Goal: Task Accomplishment & Management: Manage account settings

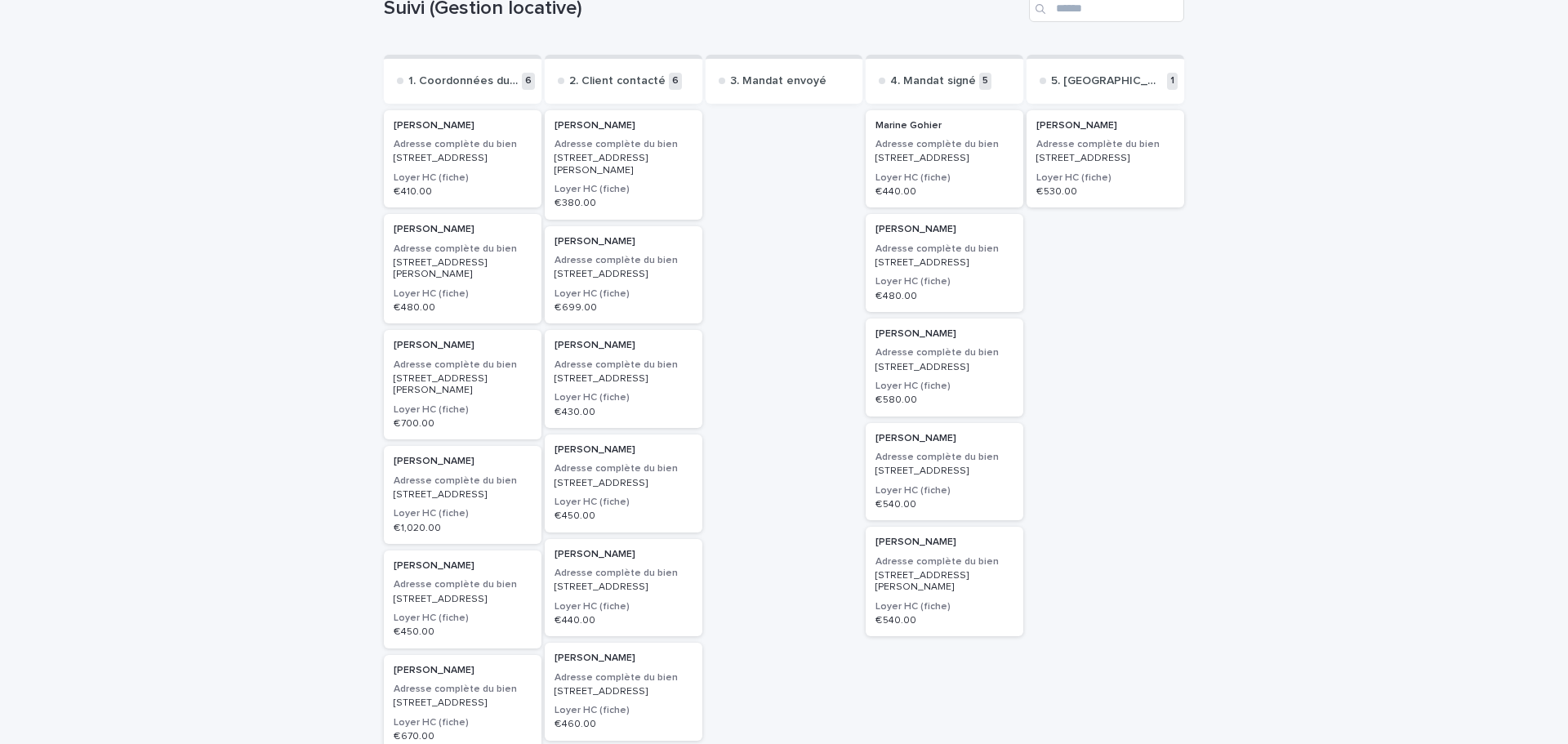
scroll to position [156, 0]
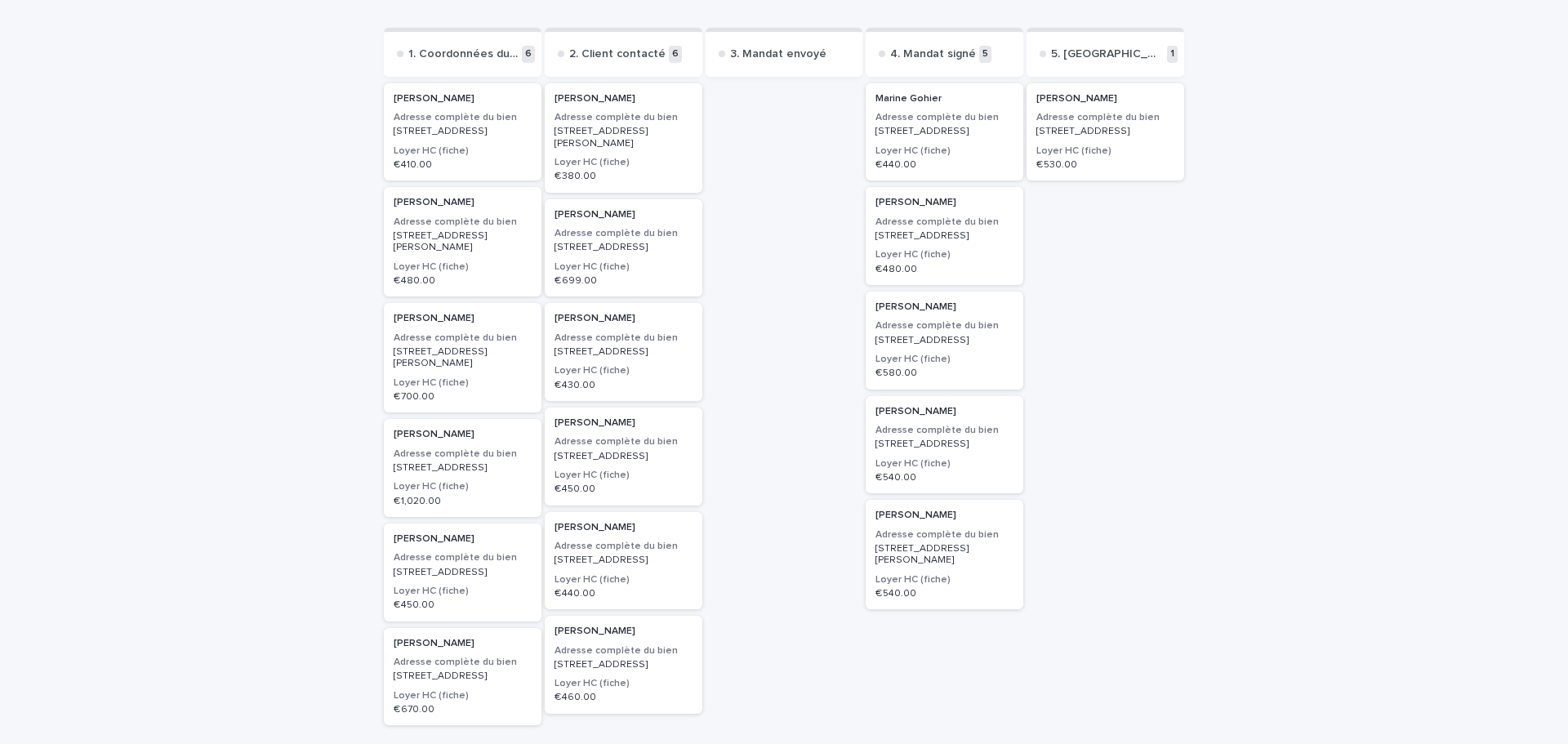
click at [756, 141] on div at bounding box center [784, 446] width 158 height 733
drag, startPoint x: 700, startPoint y: 87, endPoint x: 851, endPoint y: 188, distance: 181.7
click at [851, 188] on div at bounding box center [784, 446] width 158 height 733
click at [199, 300] on div "Loading... Saving… Loading... Saving… Suivi (Gestion locative) Send to... Send …" at bounding box center [784, 415] width 1568 height 959
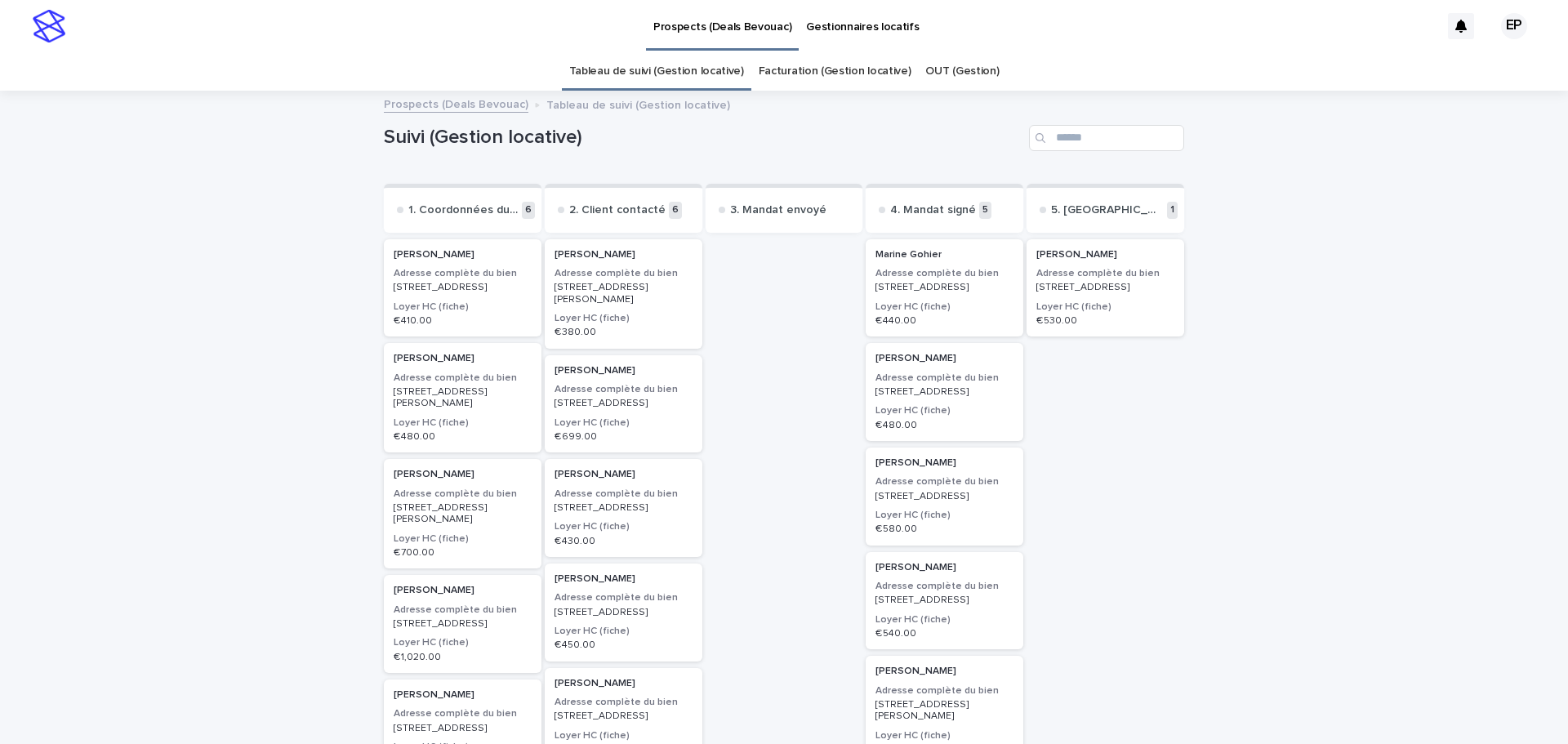
scroll to position [82, 0]
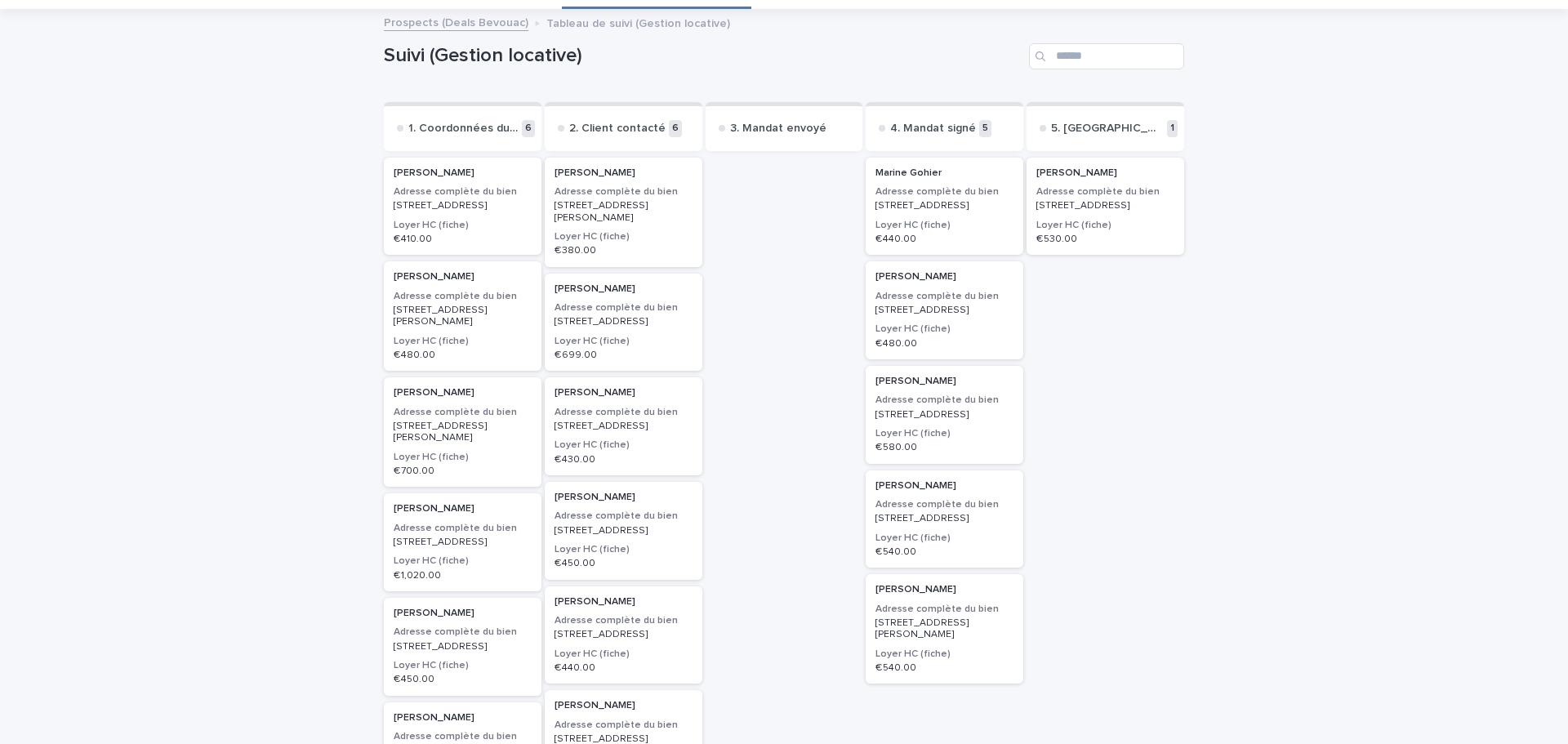
click at [904, 524] on p "[STREET_ADDRESS]" at bounding box center [944, 518] width 138 height 11
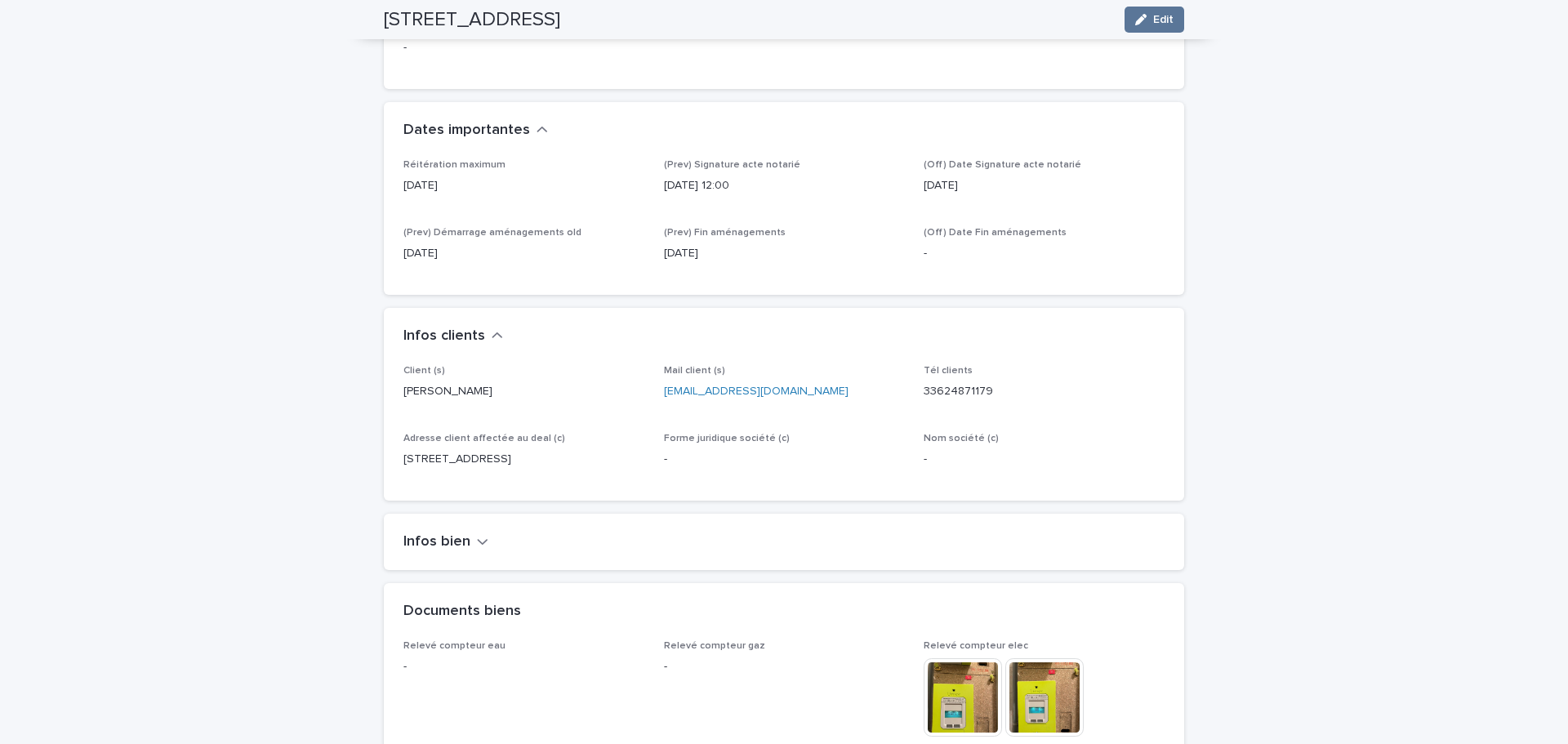
scroll to position [735, 0]
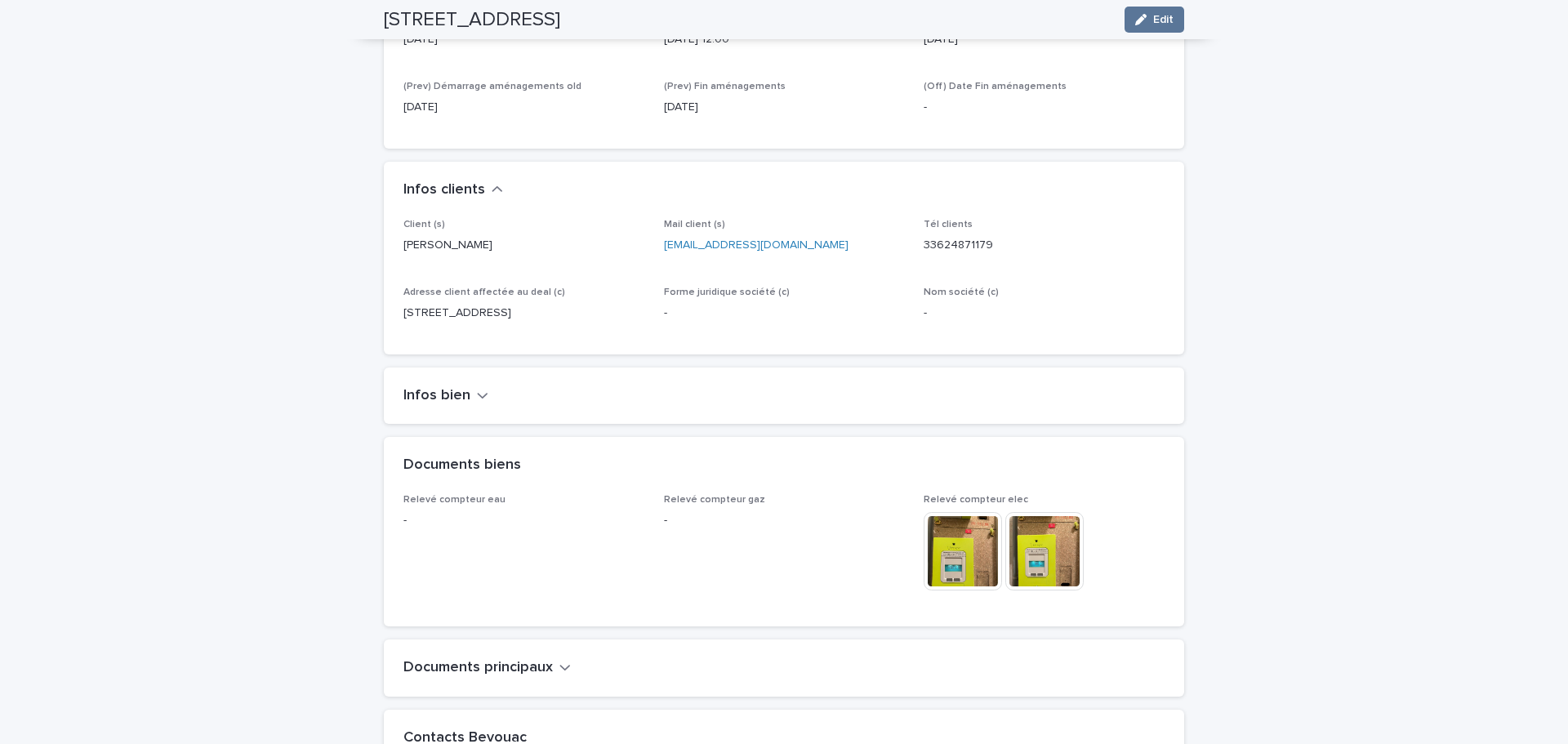
click at [455, 396] on h2 "Infos bien" at bounding box center [437, 396] width 67 height 18
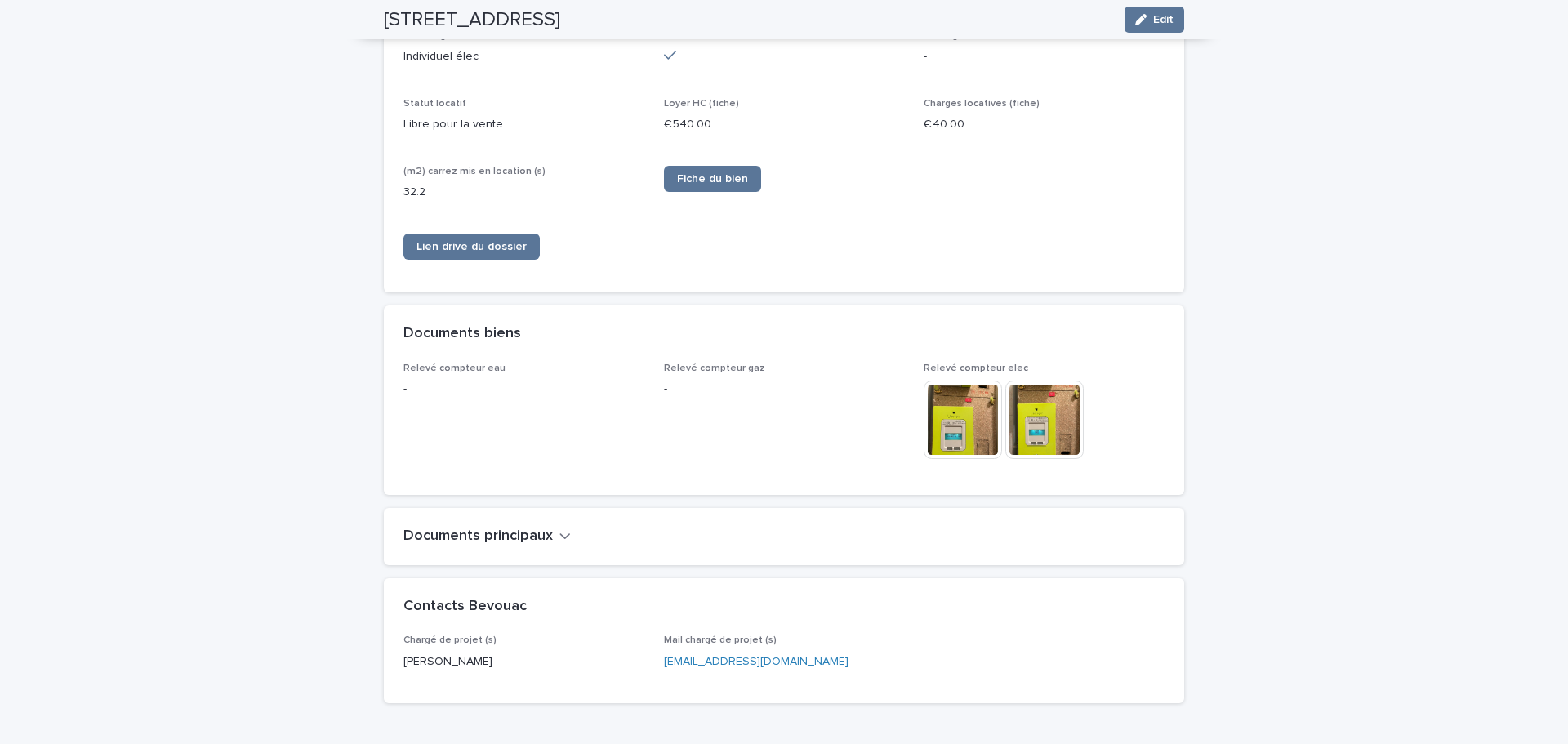
scroll to position [1297, 0]
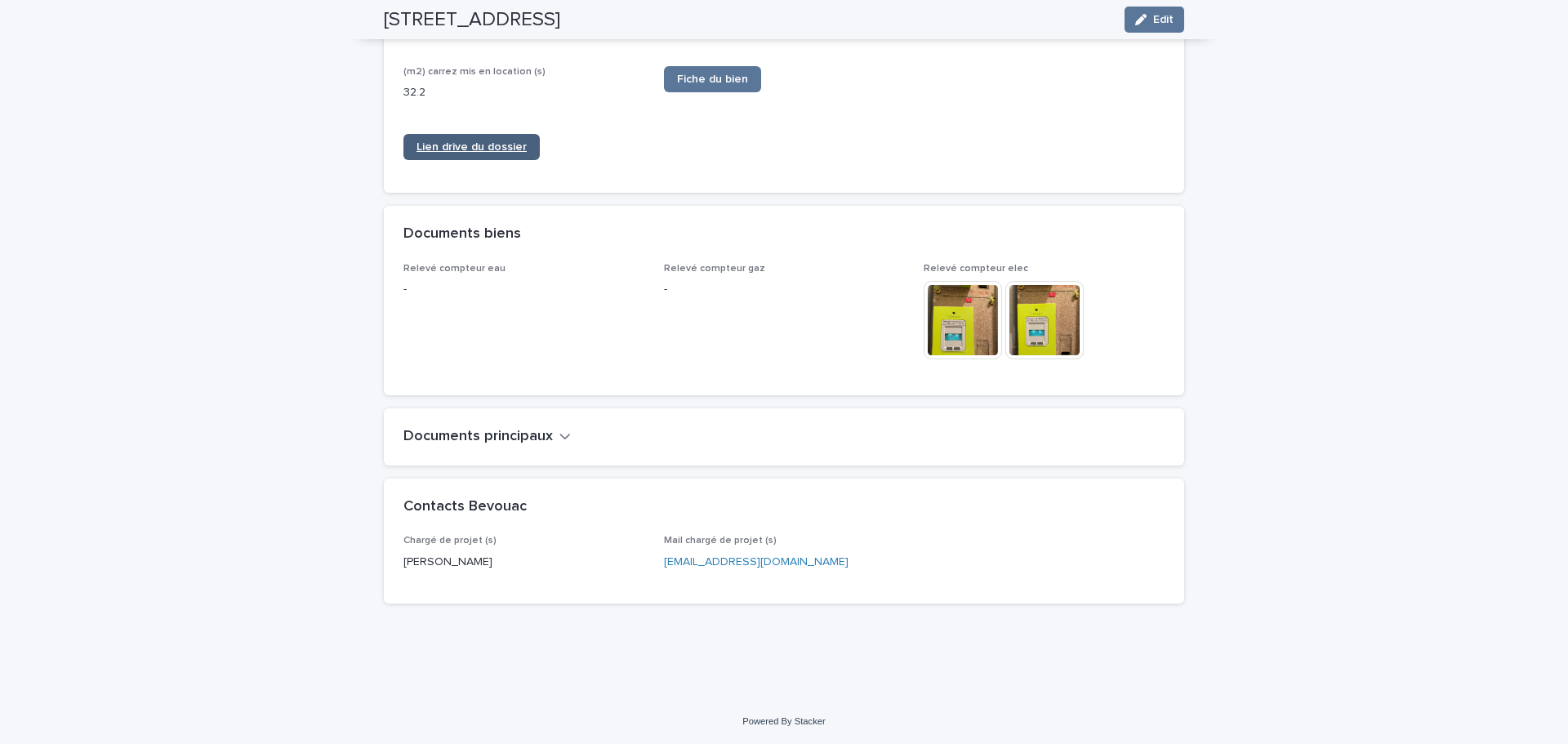
click at [442, 150] on span "Lien drive du dossier" at bounding box center [471, 147] width 110 height 11
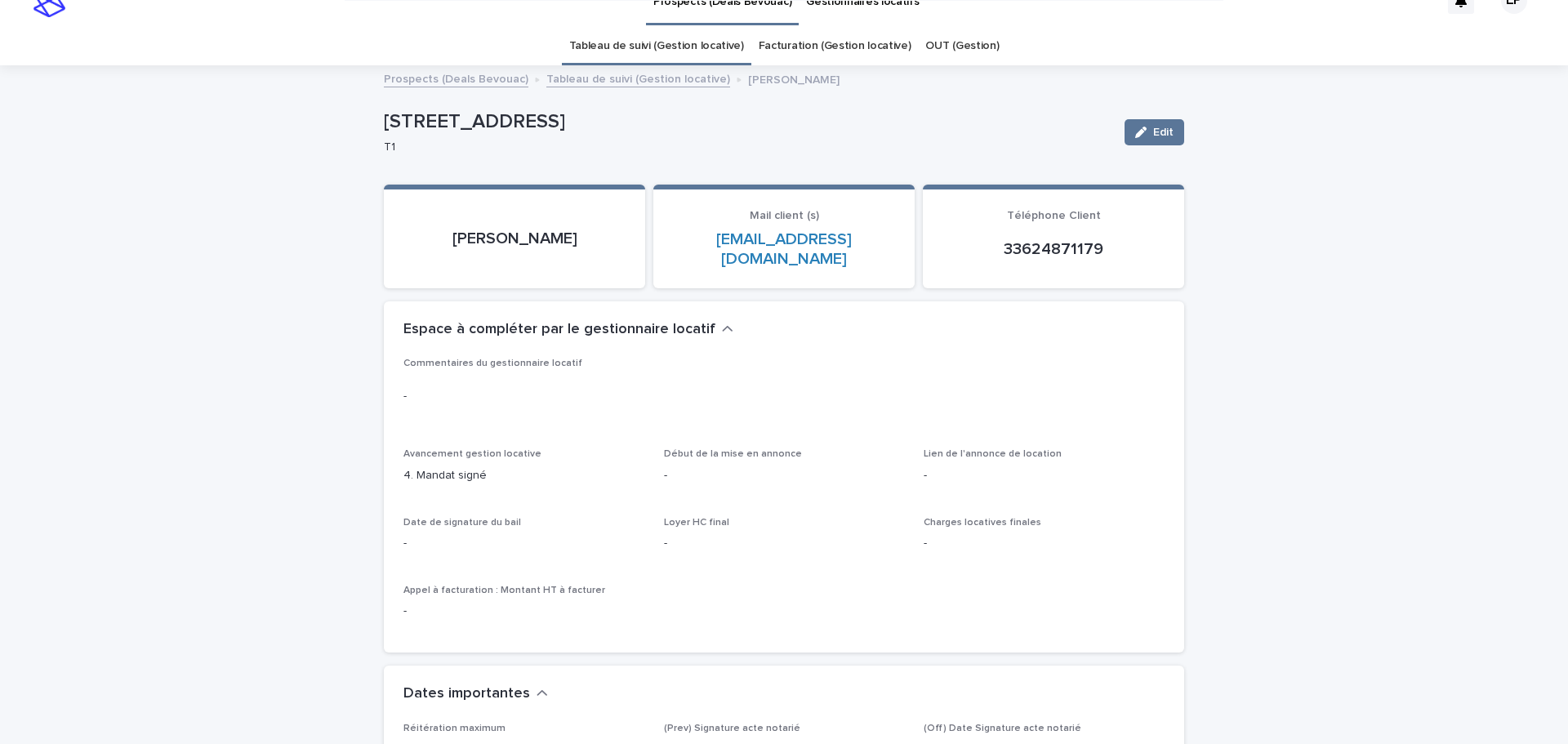
scroll to position [0, 0]
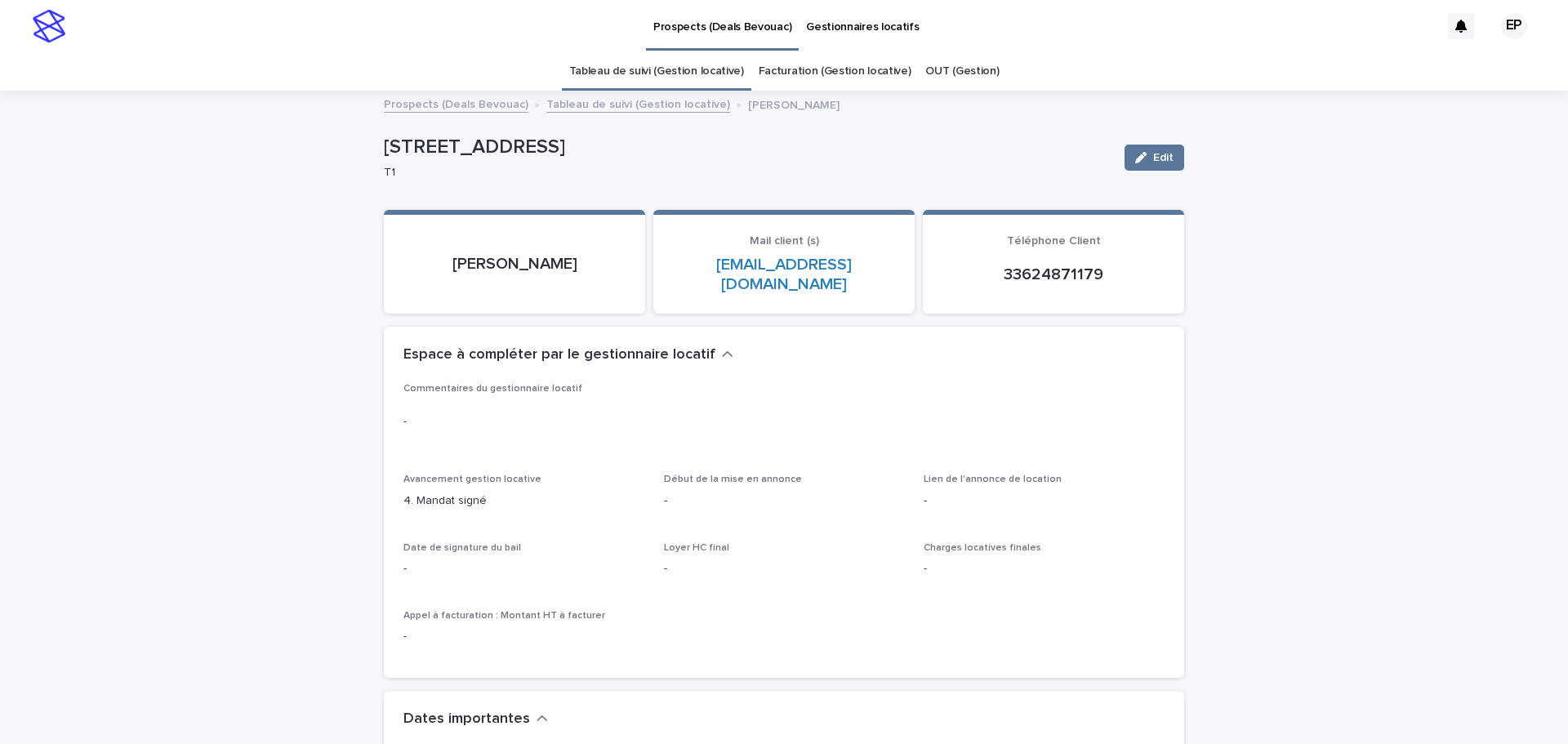
click at [680, 76] on link "Tableau de suivi (Gestion locative)" at bounding box center [657, 71] width 175 height 39
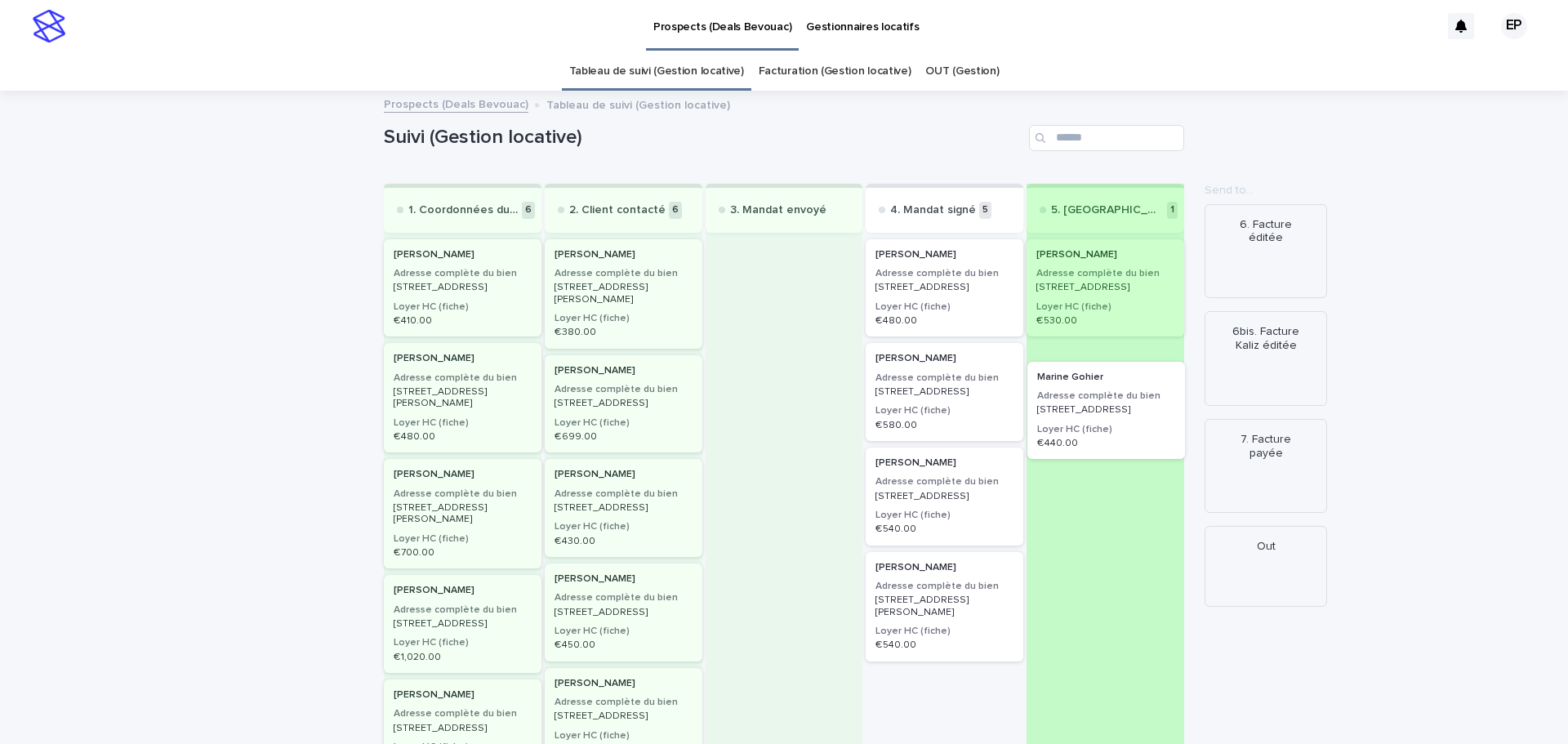
drag, startPoint x: 916, startPoint y: 278, endPoint x: 1089, endPoint y: 405, distance: 214.6
click at [1089, 405] on div "1. Coordonnées du client transmises 6 [PERSON_NAME] Adresse complète du bien [S…" at bounding box center [784, 576] width 800 height 785
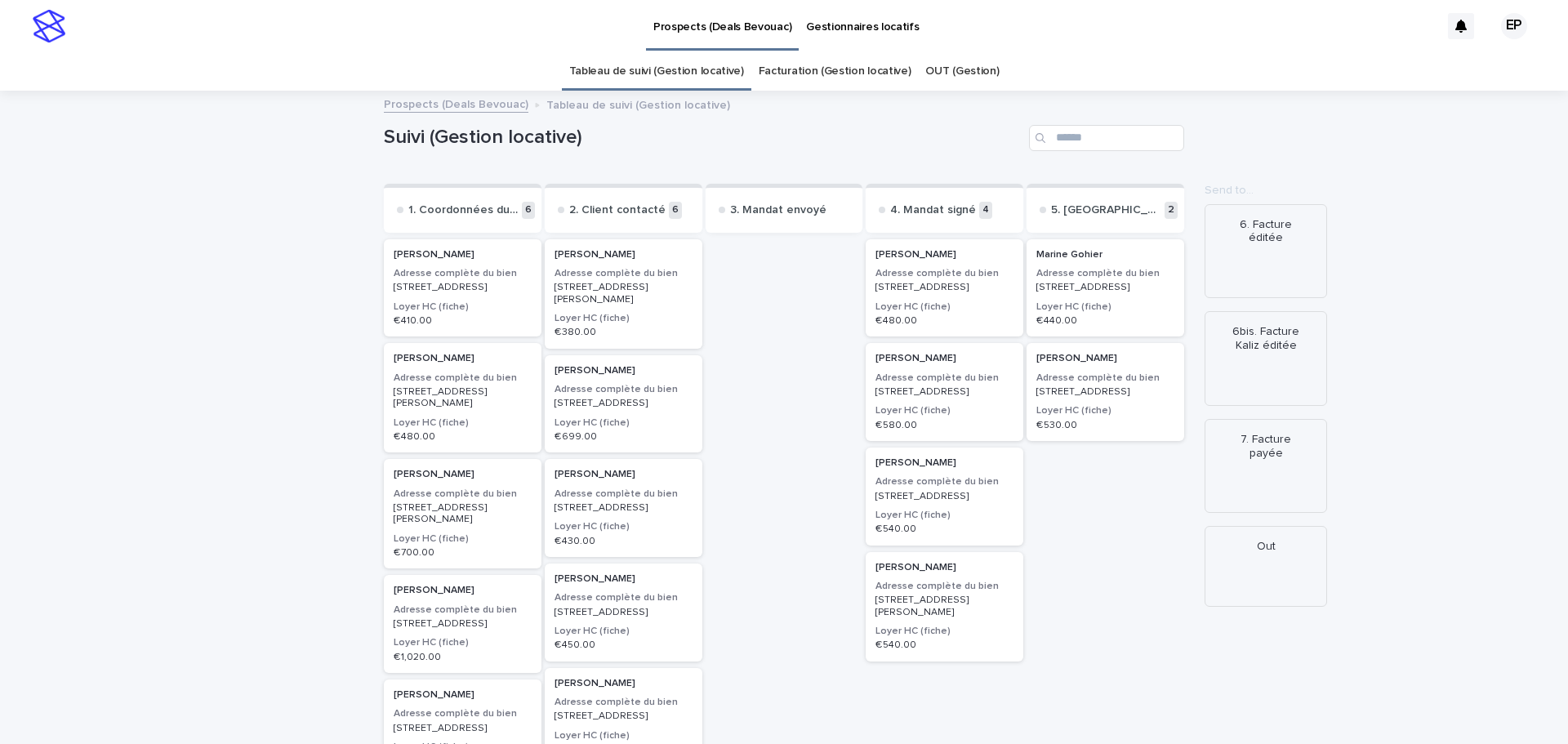
click at [1087, 397] on p "[STREET_ADDRESS]" at bounding box center [1105, 391] width 138 height 11
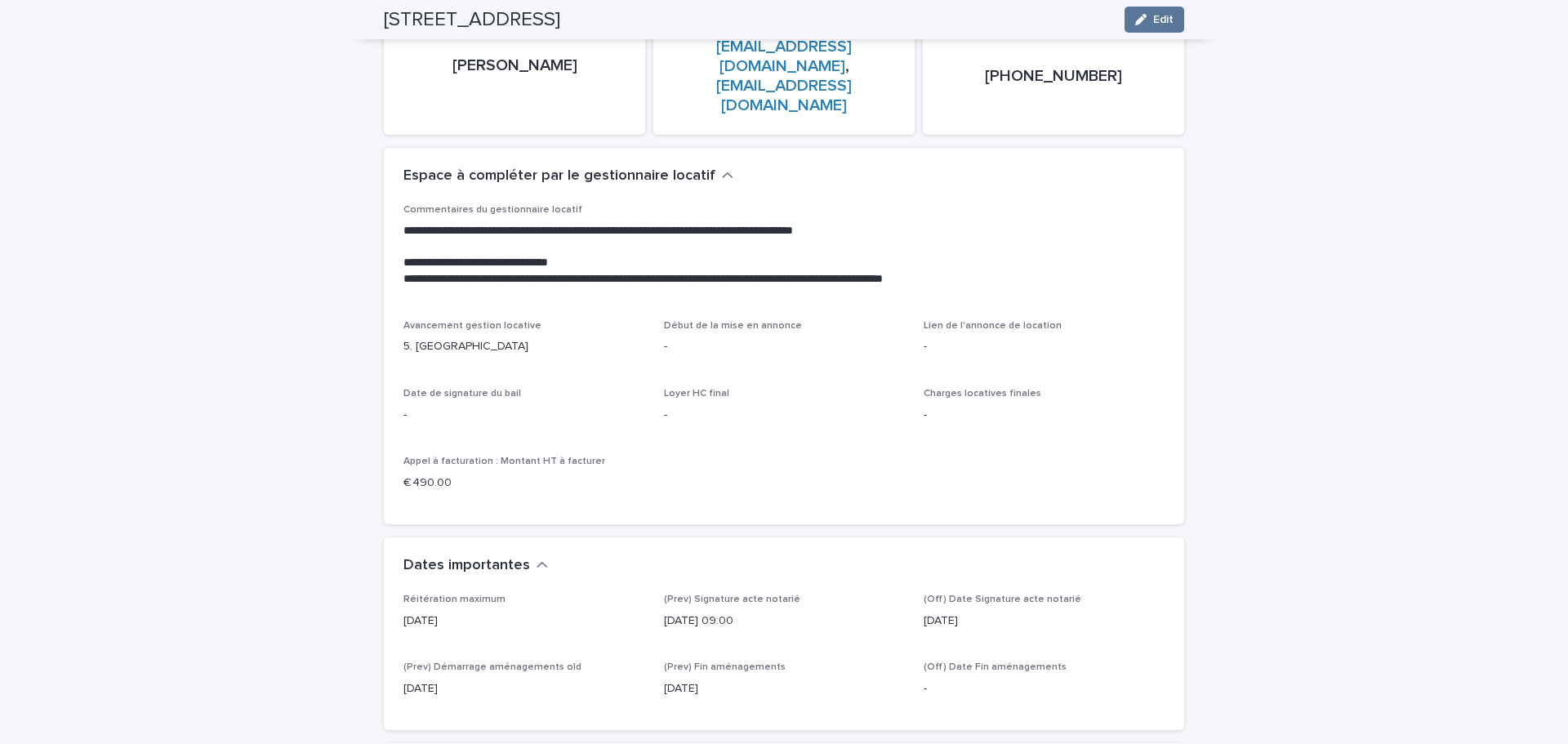
scroll to position [82, 0]
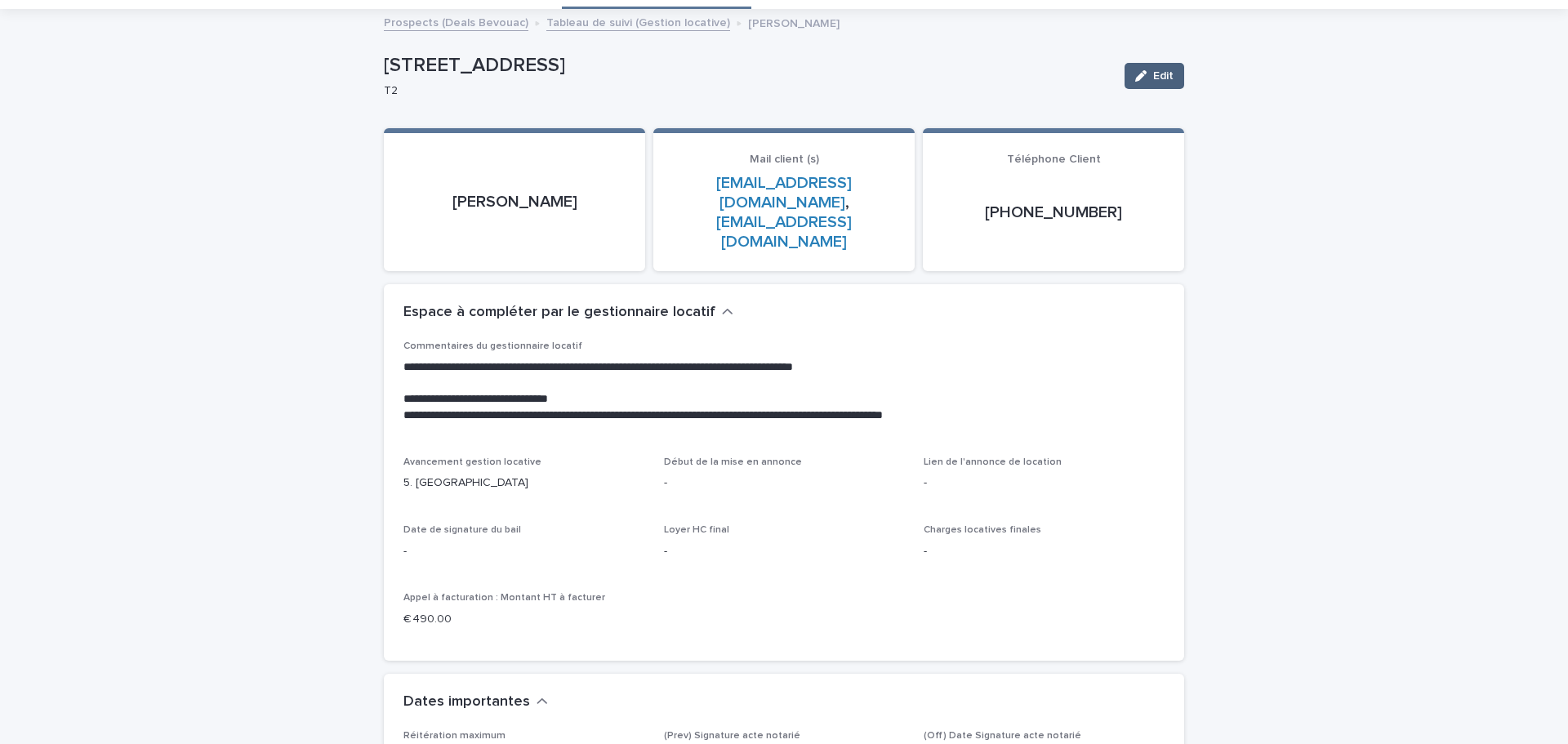
click at [1158, 73] on span "Edit" at bounding box center [1163, 76] width 21 height 11
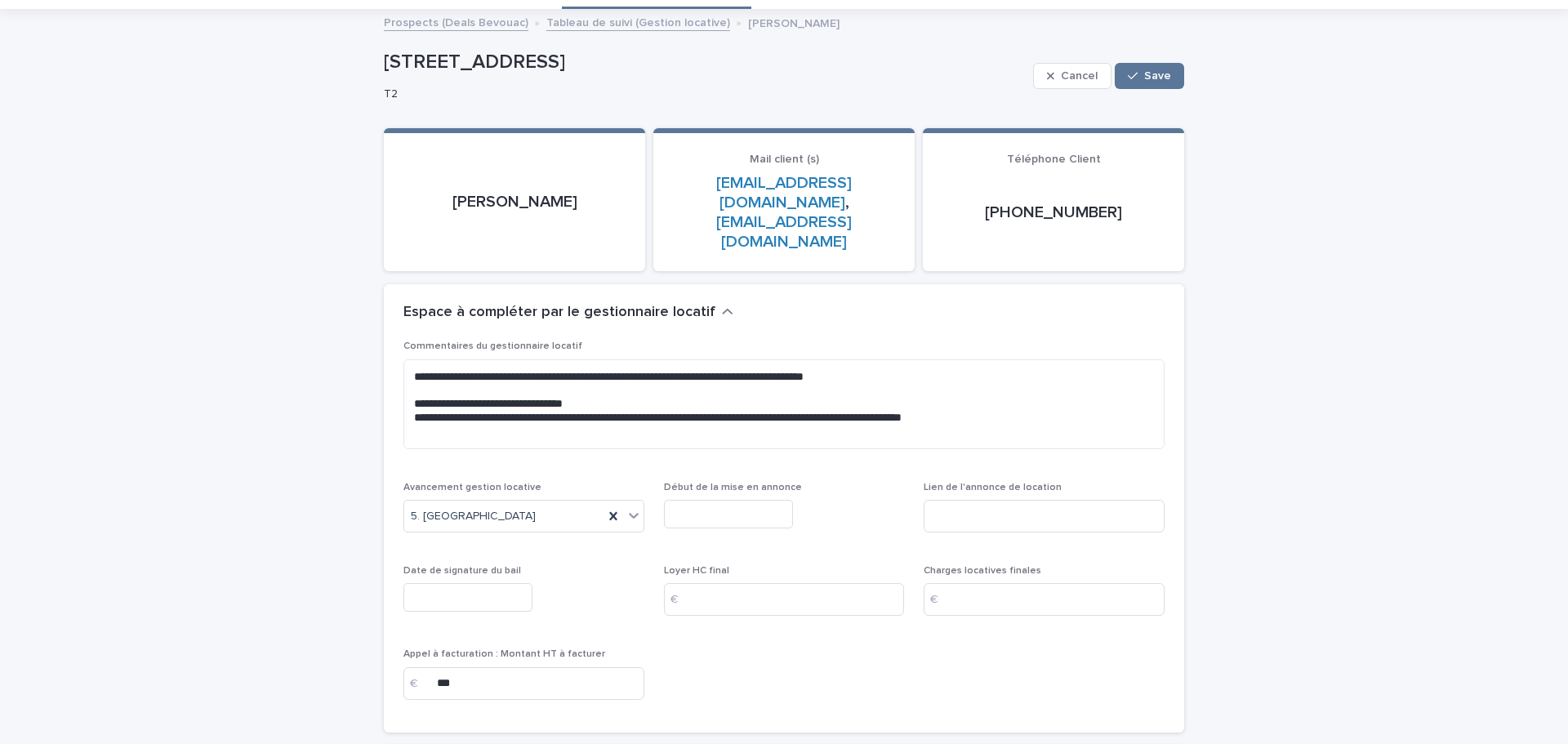
click at [478, 583] on input "text" at bounding box center [468, 596] width 129 height 28
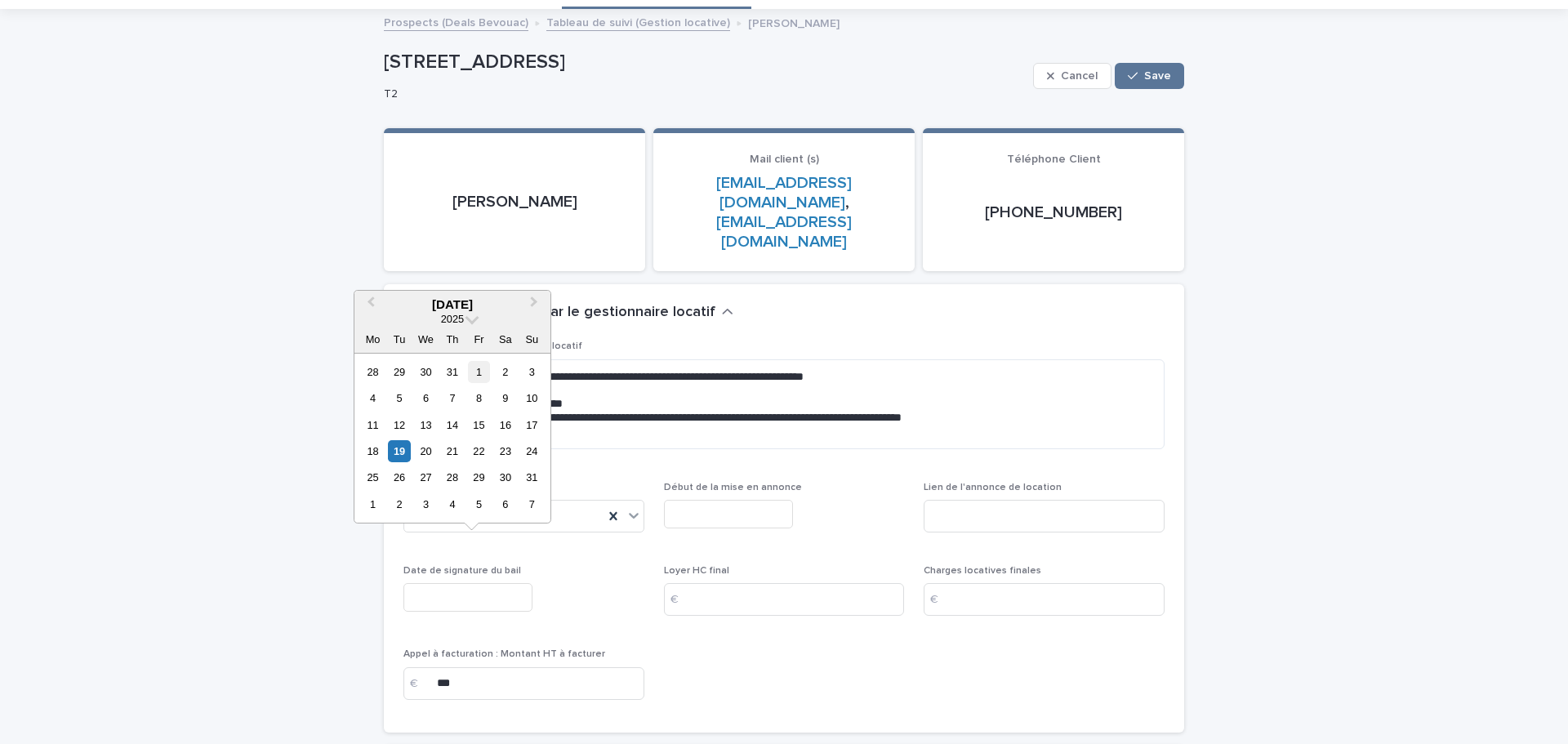
click at [479, 372] on div "1" at bounding box center [479, 372] width 22 height 22
type input "********"
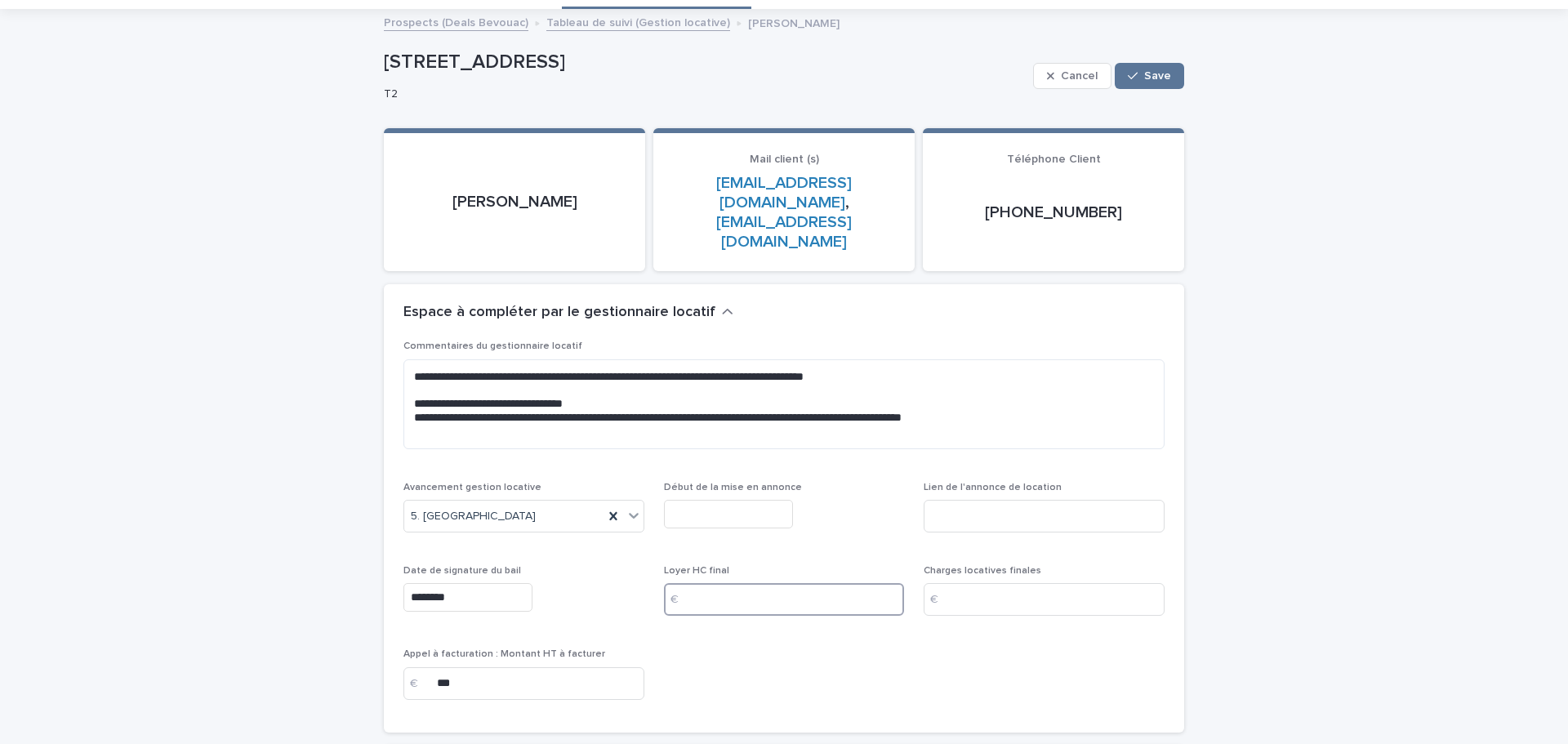
click at [742, 583] on input at bounding box center [784, 599] width 241 height 33
type input "***"
click at [1008, 583] on input at bounding box center [1044, 599] width 241 height 33
type input "**"
click at [1003, 658] on div "**********" at bounding box center [784, 527] width 761 height 372
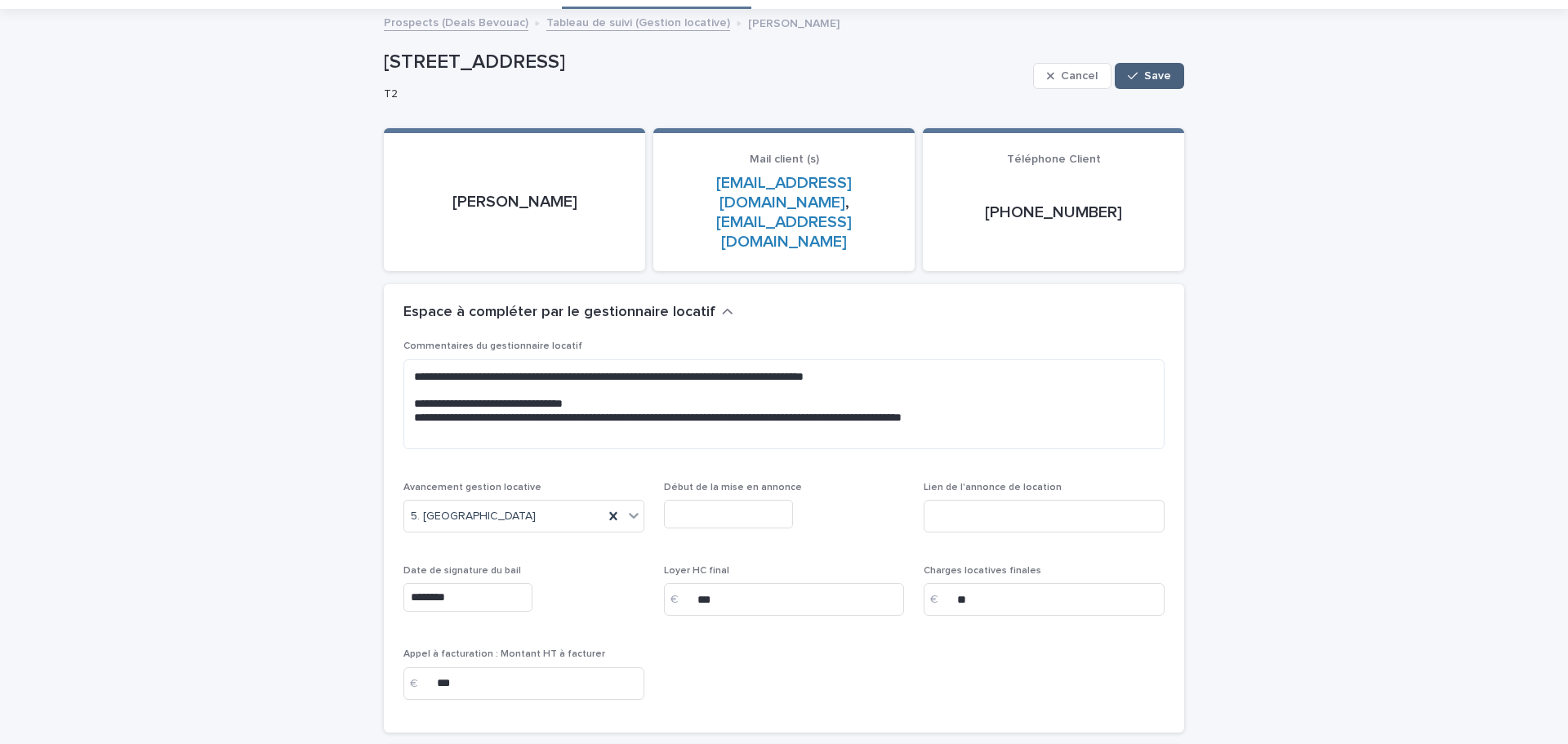
click at [1149, 78] on span "Save" at bounding box center [1157, 76] width 27 height 11
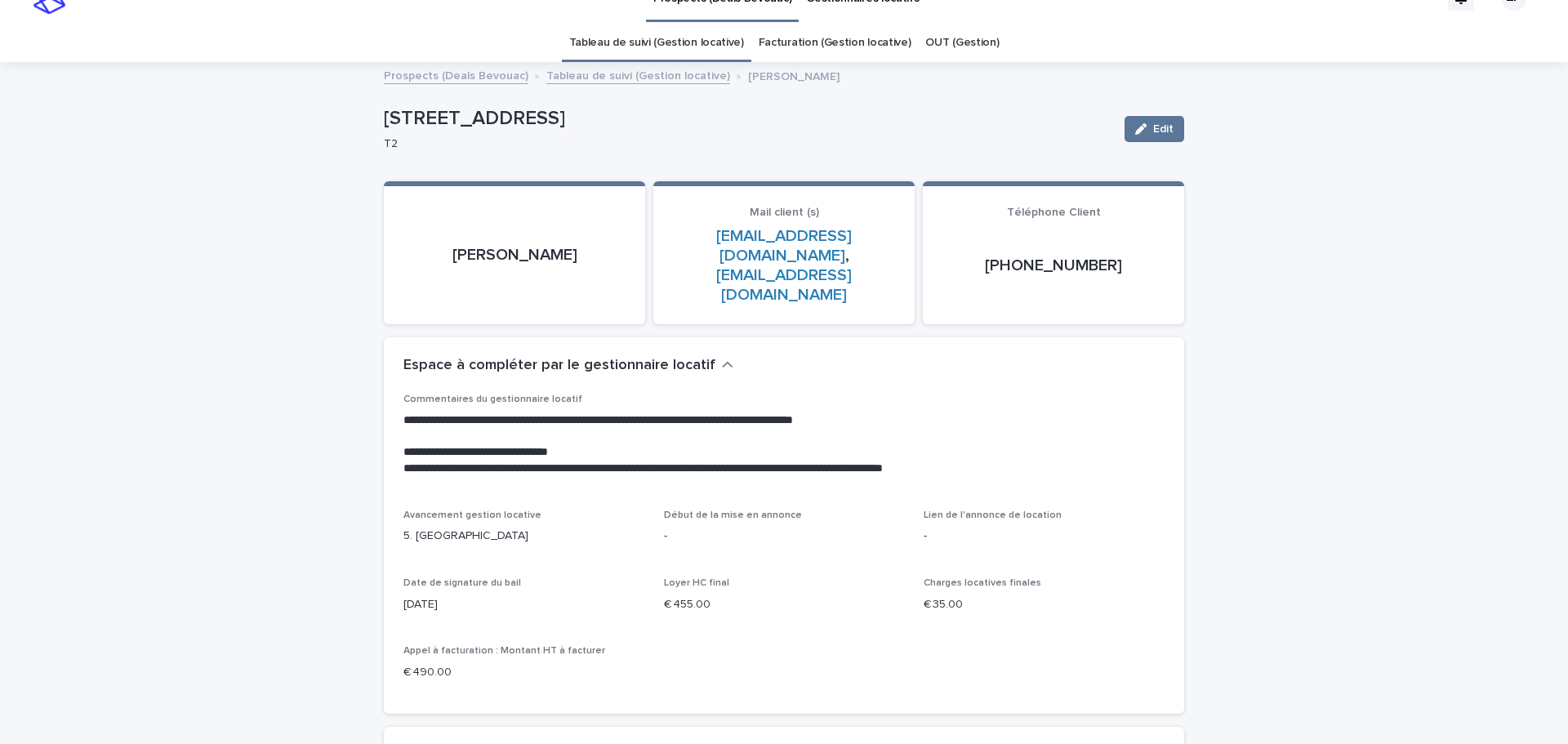
scroll to position [0, 0]
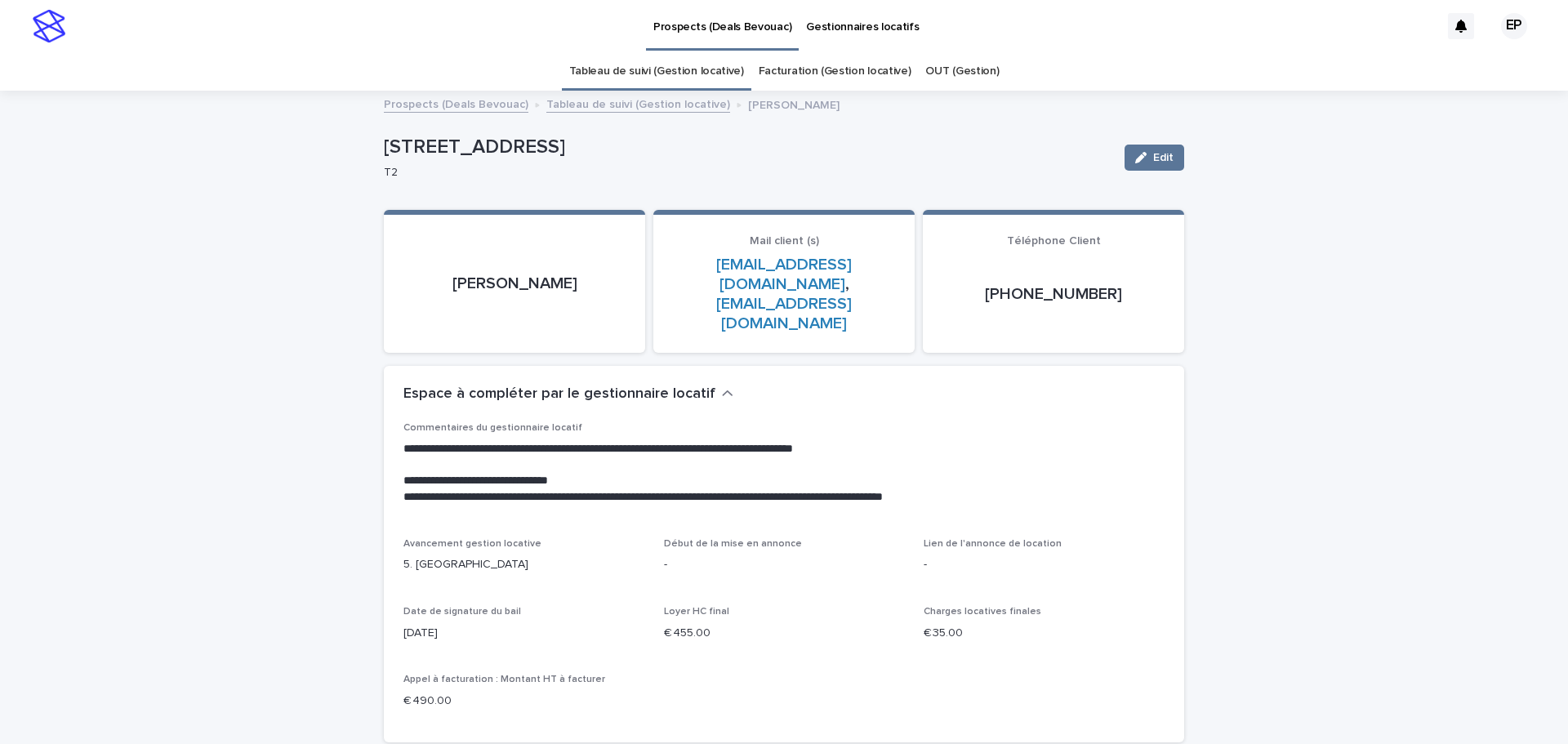
click at [439, 111] on link "Prospects (Deals Bevouac)" at bounding box center [456, 103] width 144 height 19
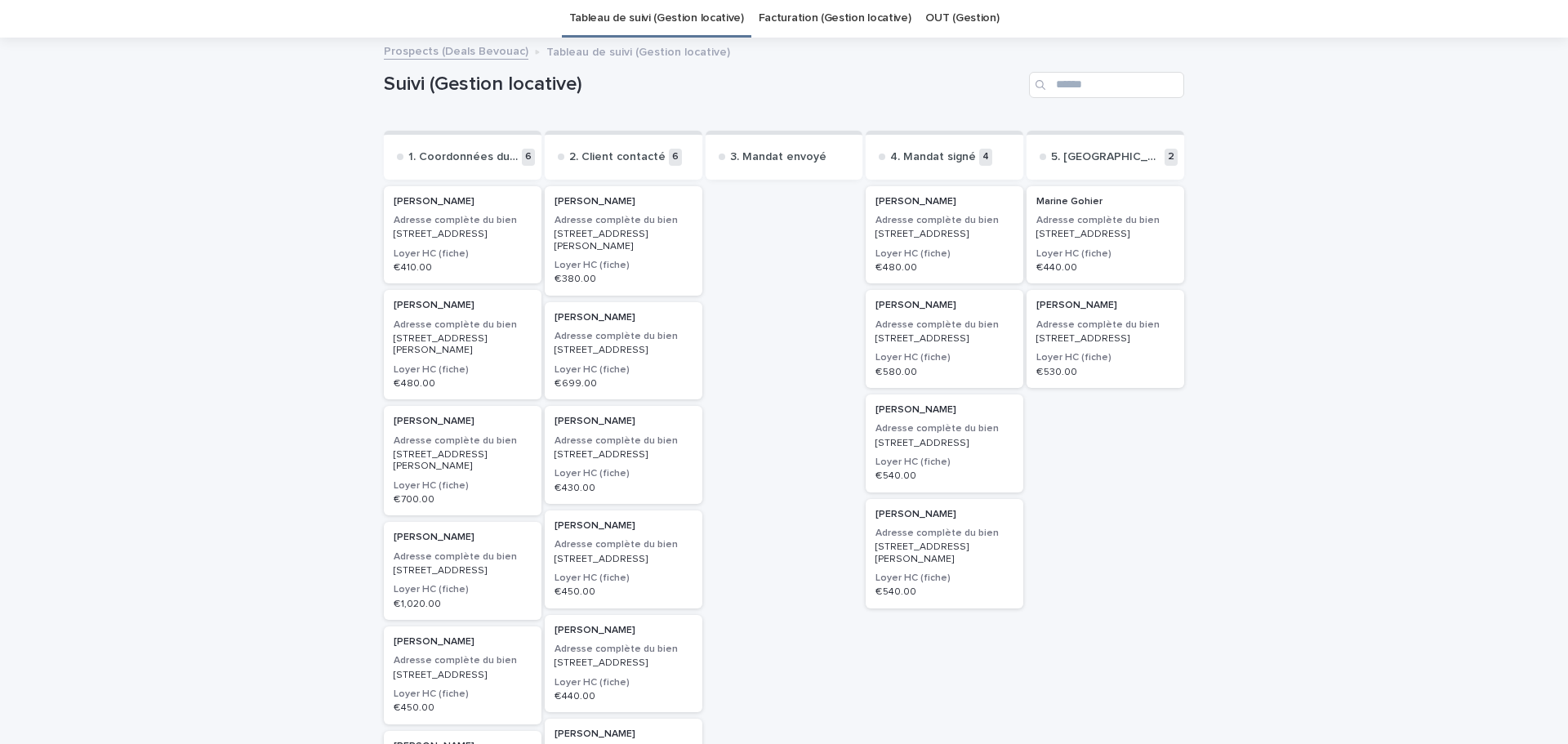
scroll to position [82, 0]
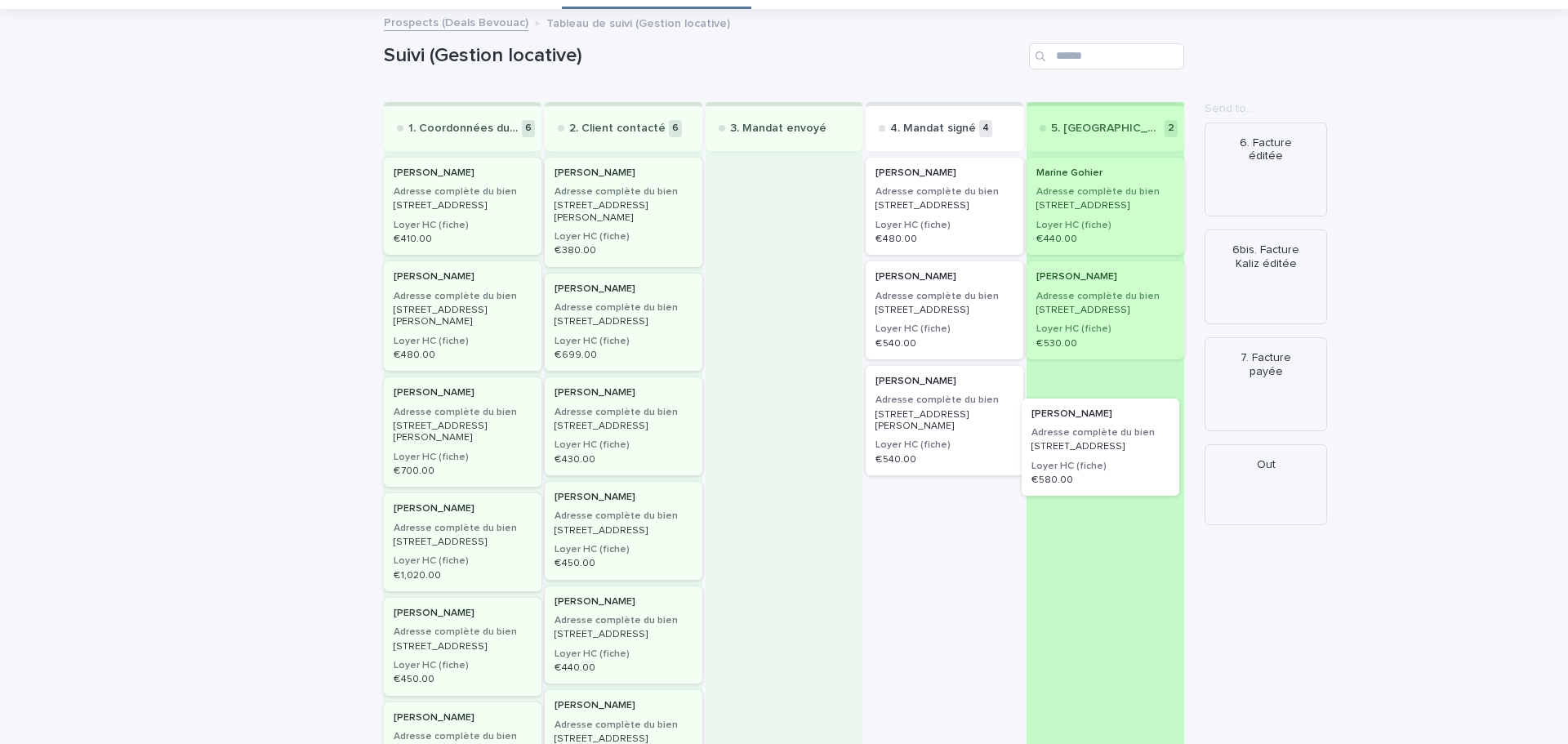
drag, startPoint x: 928, startPoint y: 312, endPoint x: 1093, endPoint y: 441, distance: 209.4
click at [1093, 441] on div "1. Coordonnées du client transmises 6 [PERSON_NAME] Adresse complète du bien [S…" at bounding box center [784, 494] width 800 height 785
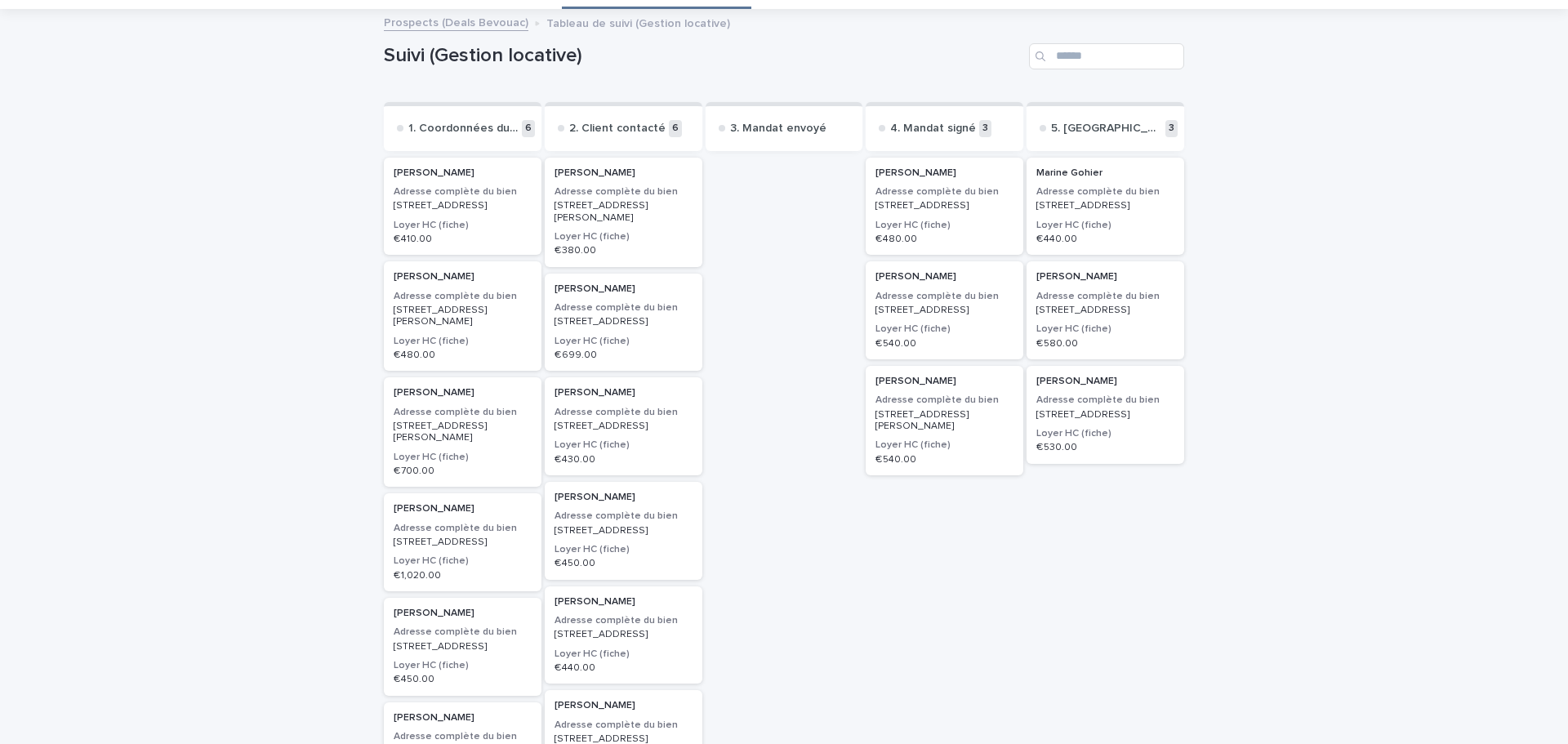
click at [1077, 316] on p "[STREET_ADDRESS]" at bounding box center [1105, 310] width 138 height 11
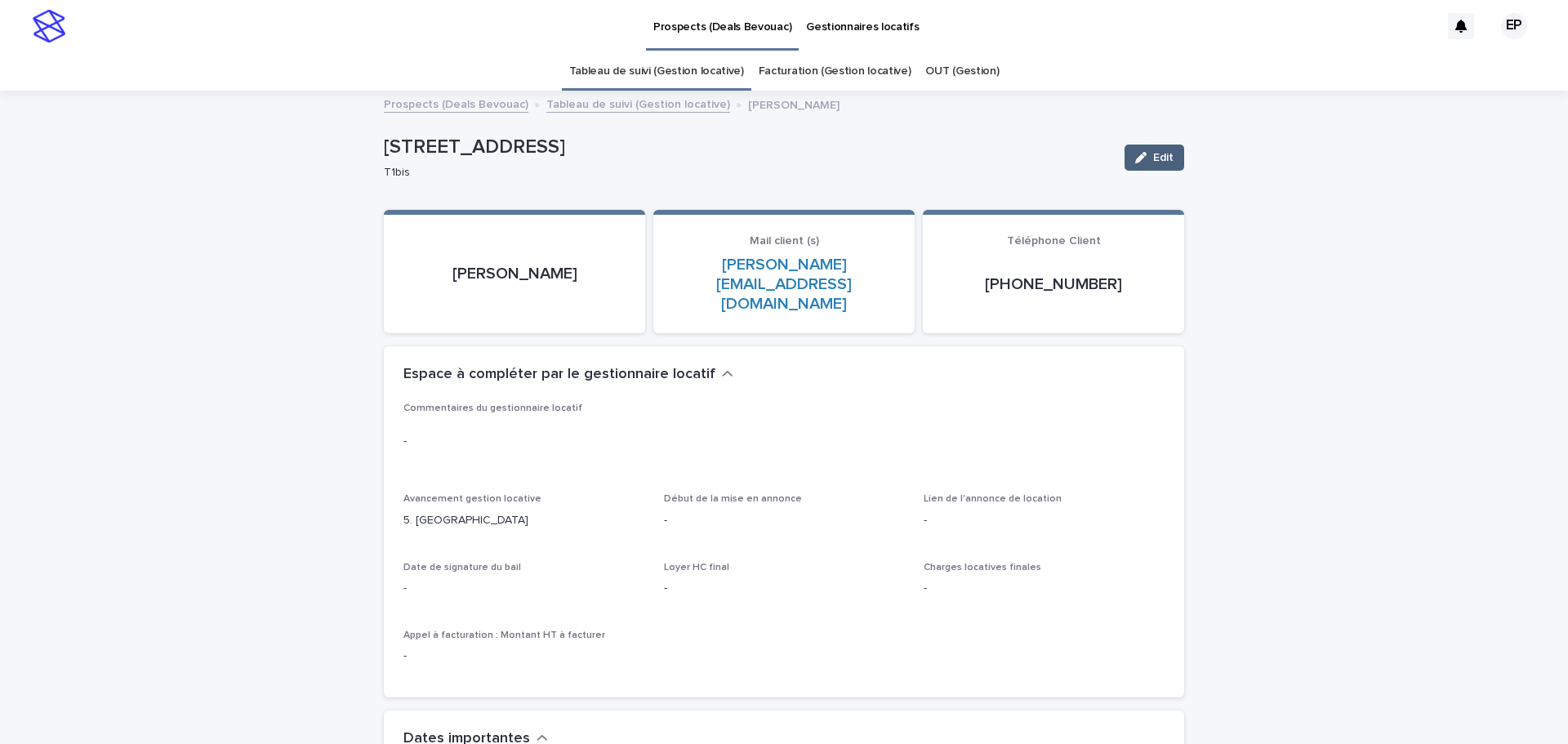
click at [1135, 159] on icon "button" at bounding box center [1141, 157] width 11 height 11
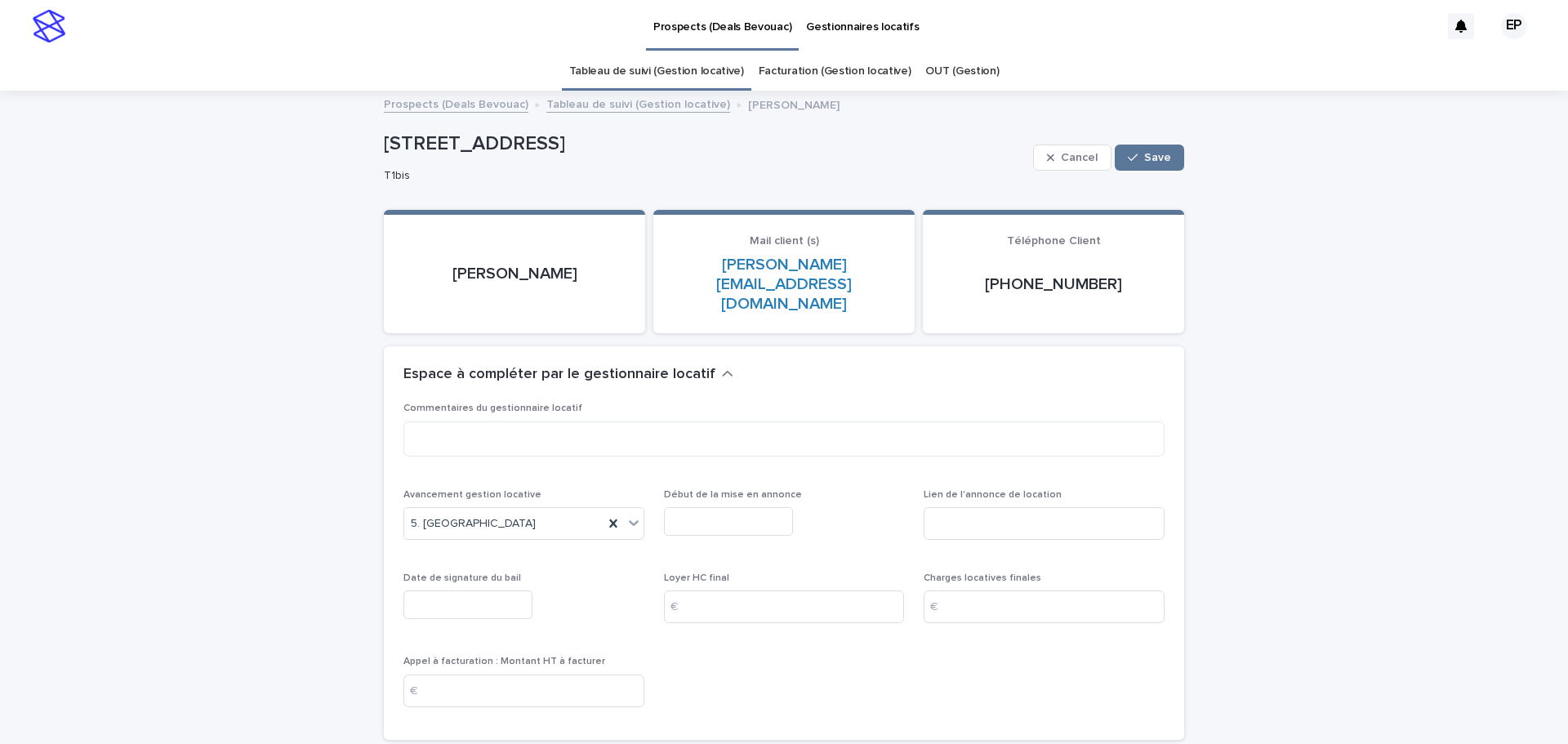
click at [460, 590] on input "text" at bounding box center [468, 604] width 129 height 28
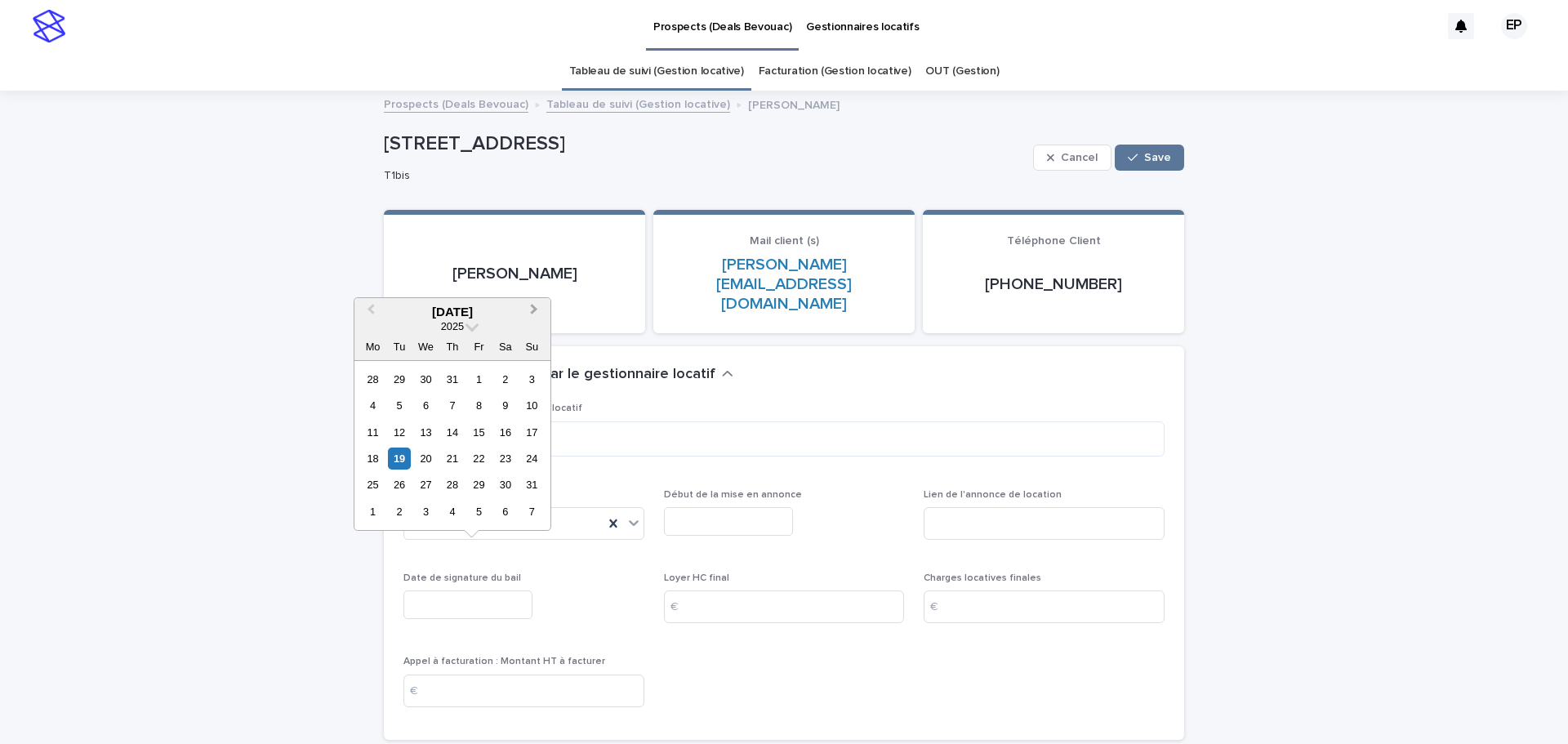
click at [534, 312] on span "Next Month" at bounding box center [534, 312] width 0 height 22
click at [372, 378] on div "1" at bounding box center [372, 379] width 22 height 22
type input "********"
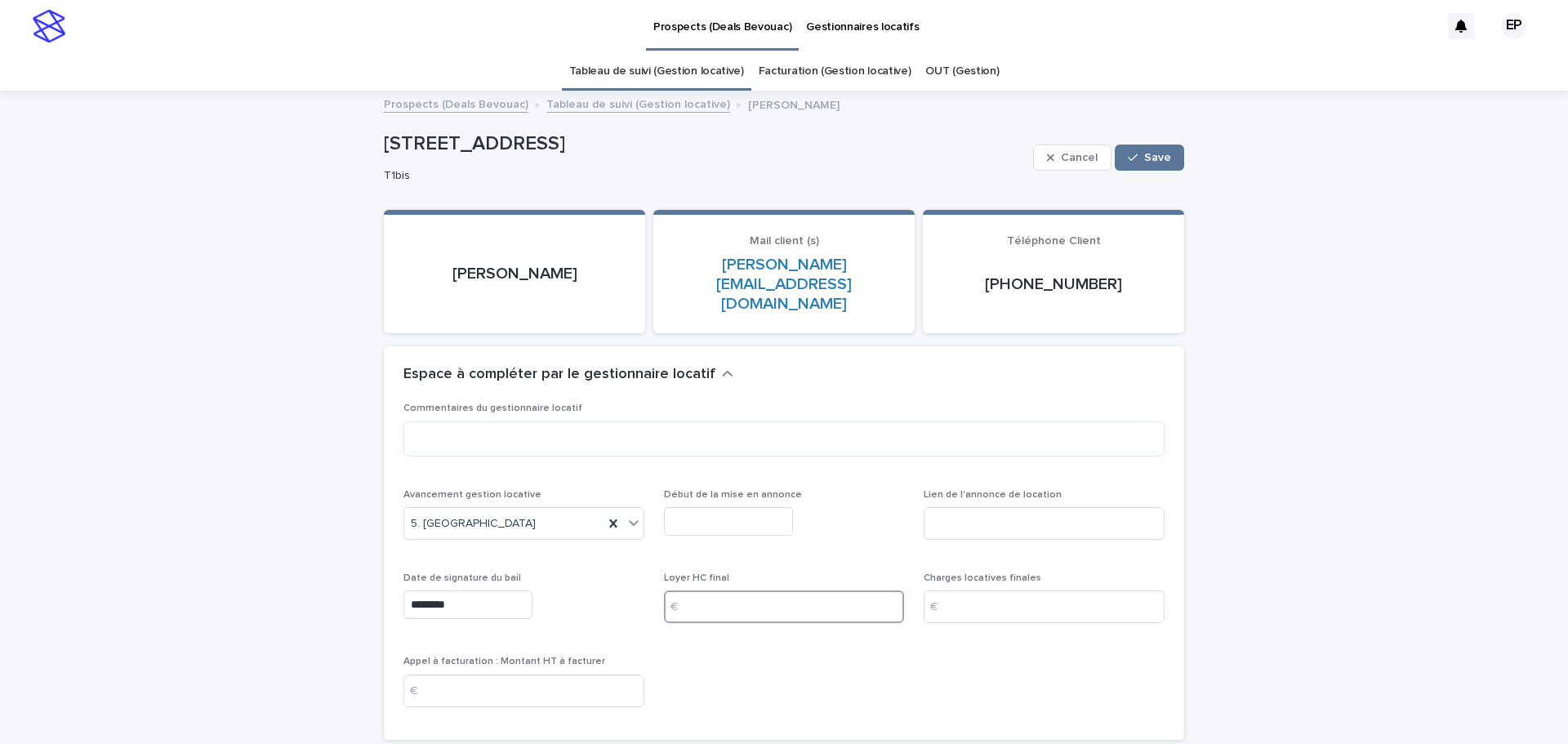
click at [755, 590] on input at bounding box center [784, 607] width 241 height 33
type input "***"
click at [982, 590] on input at bounding box center [1044, 607] width 241 height 33
type input "**"
click at [468, 674] on input at bounding box center [524, 691] width 241 height 33
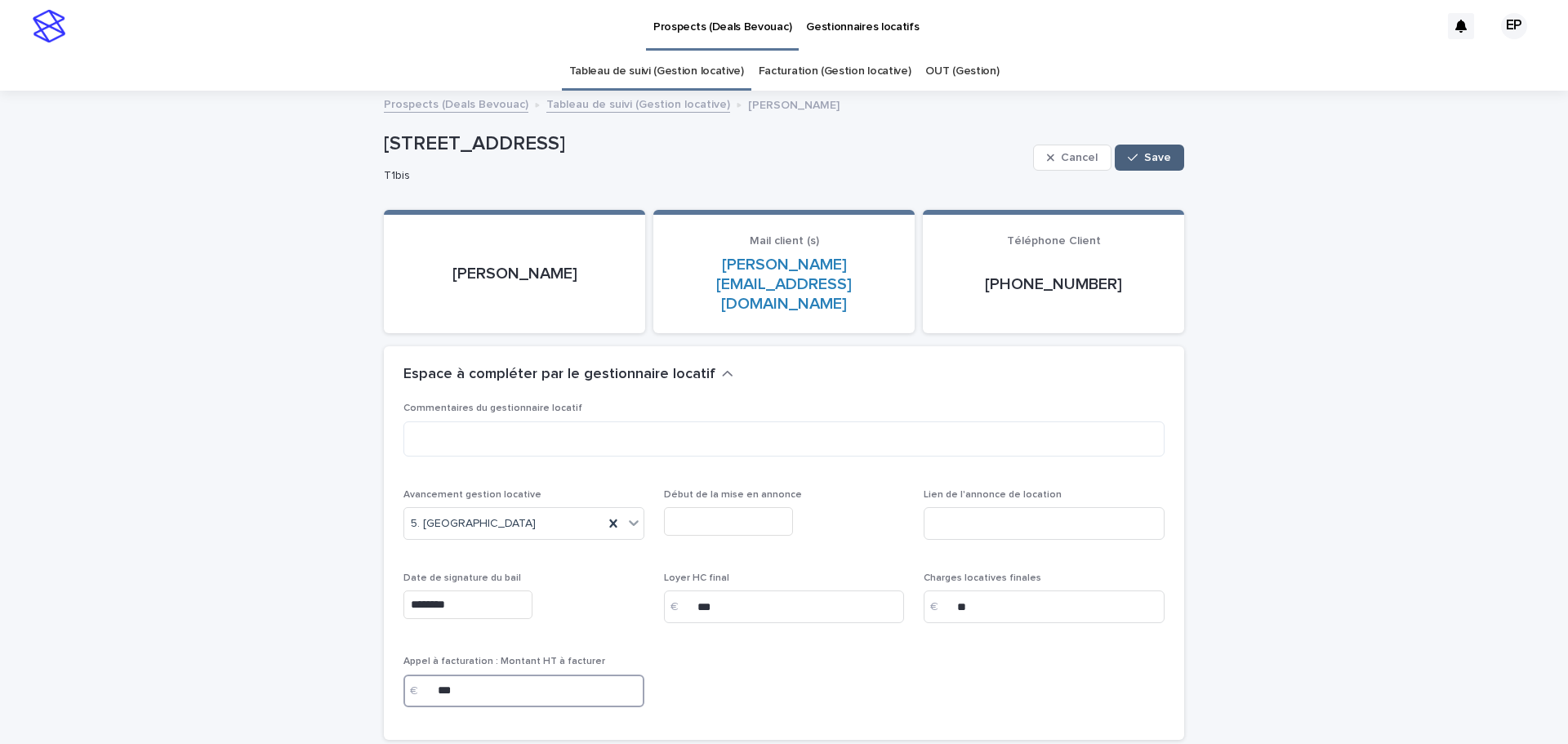
type input "***"
click at [1138, 160] on div "button" at bounding box center [1135, 157] width 16 height 11
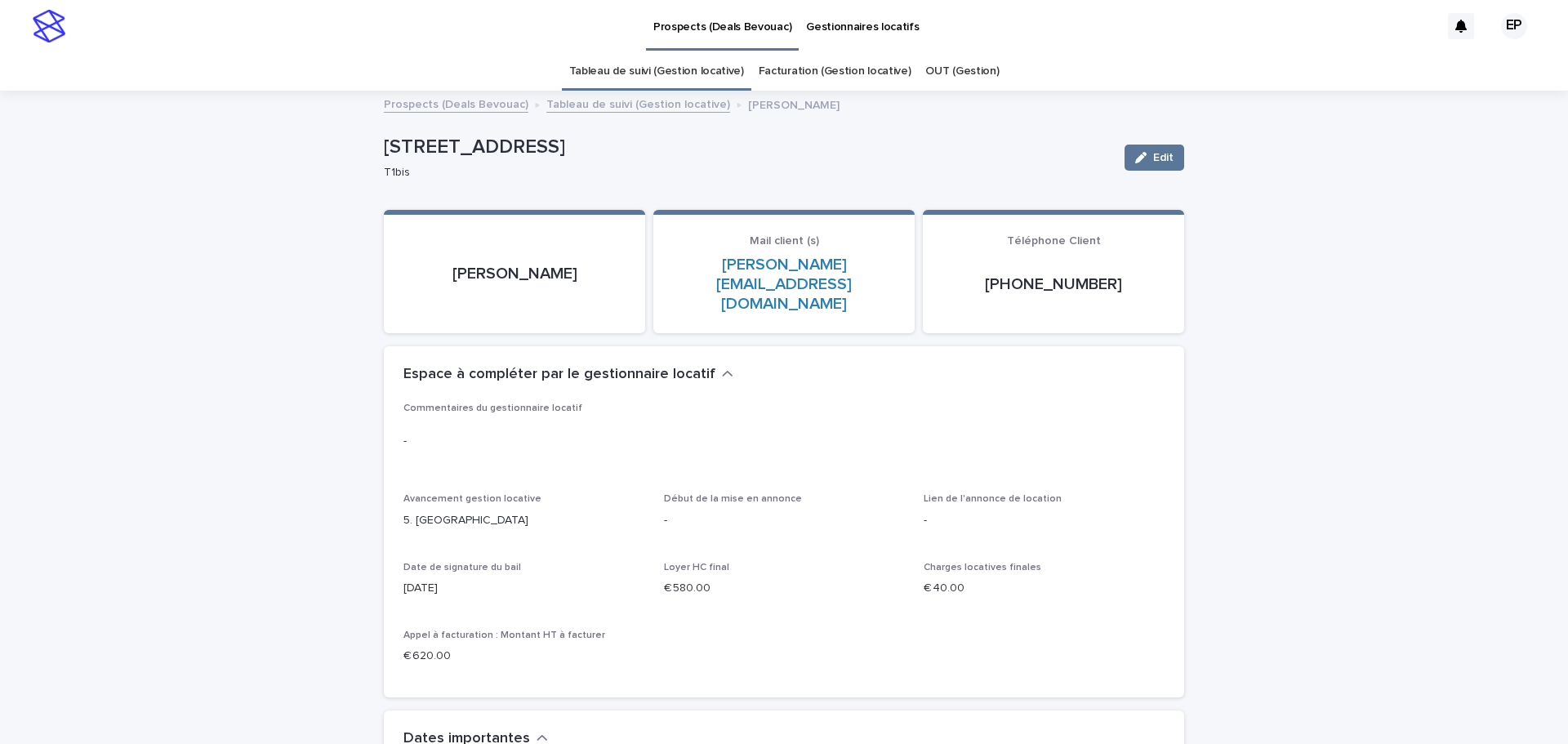
click at [421, 102] on link "Prospects (Deals Bevouac)" at bounding box center [456, 103] width 144 height 19
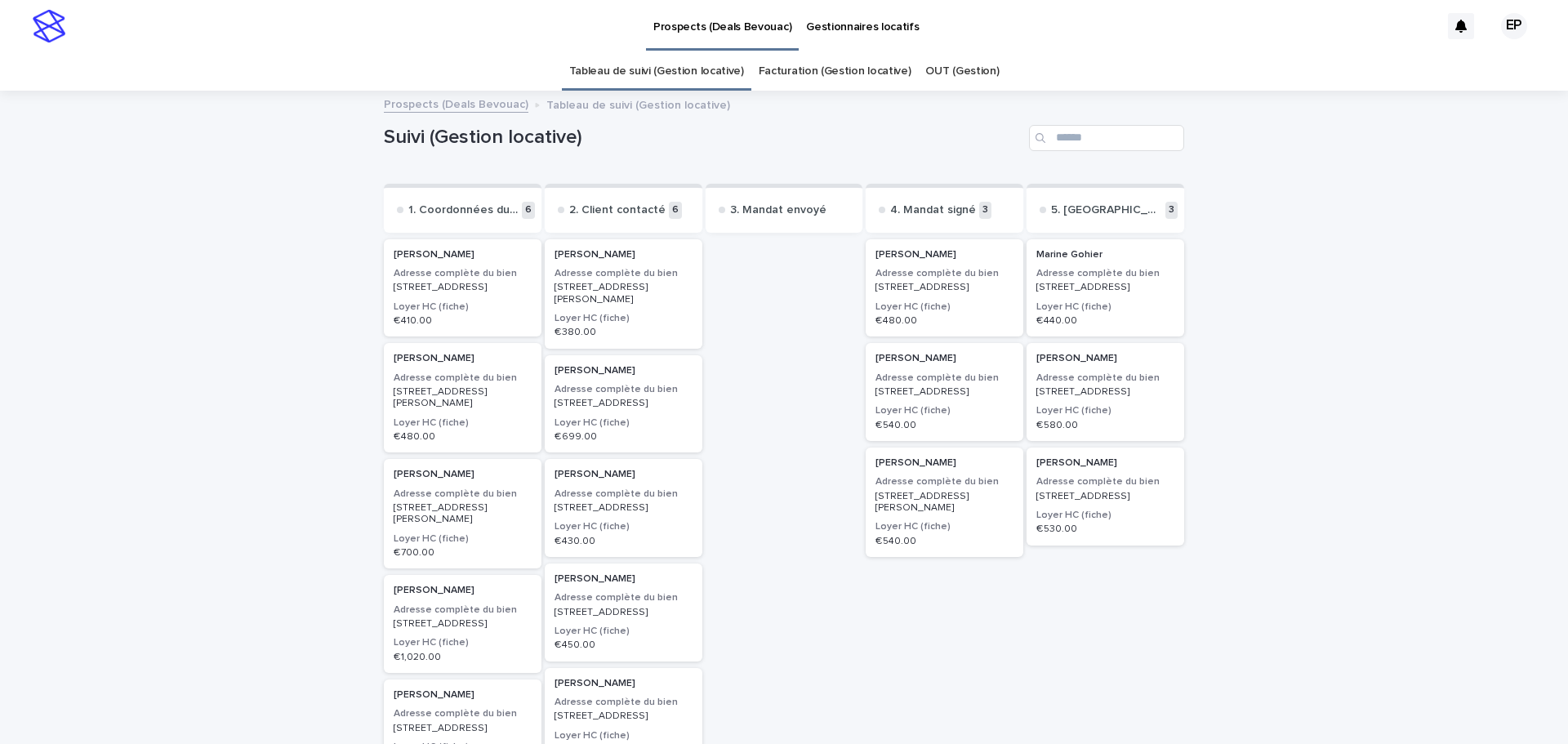
click at [925, 514] on p "[STREET_ADDRESS][PERSON_NAME]" at bounding box center [944, 503] width 138 height 24
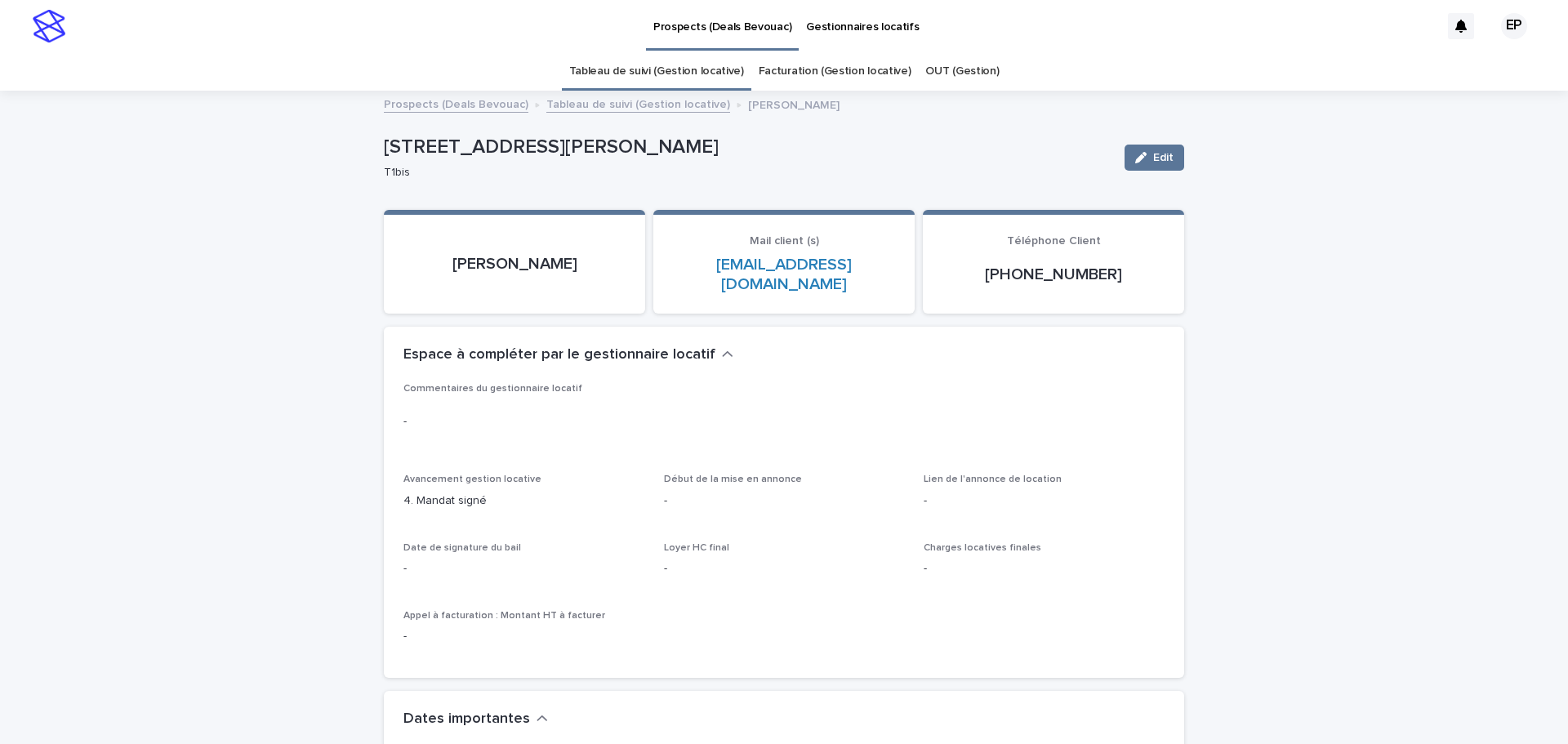
scroll to position [490, 0]
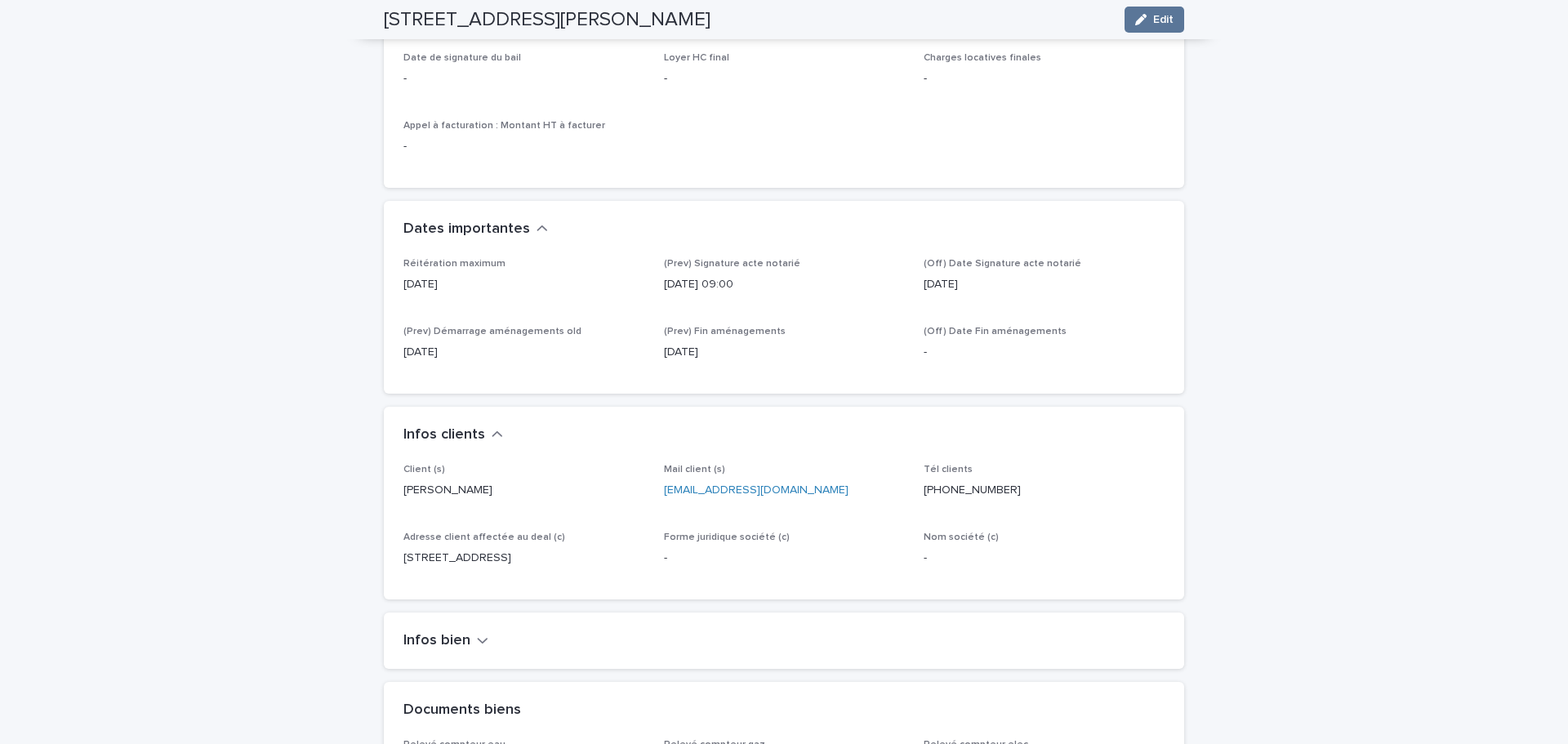
click at [438, 635] on div "Infos bien" at bounding box center [784, 641] width 800 height 57
click at [435, 632] on h2 "Infos bien" at bounding box center [437, 640] width 67 height 18
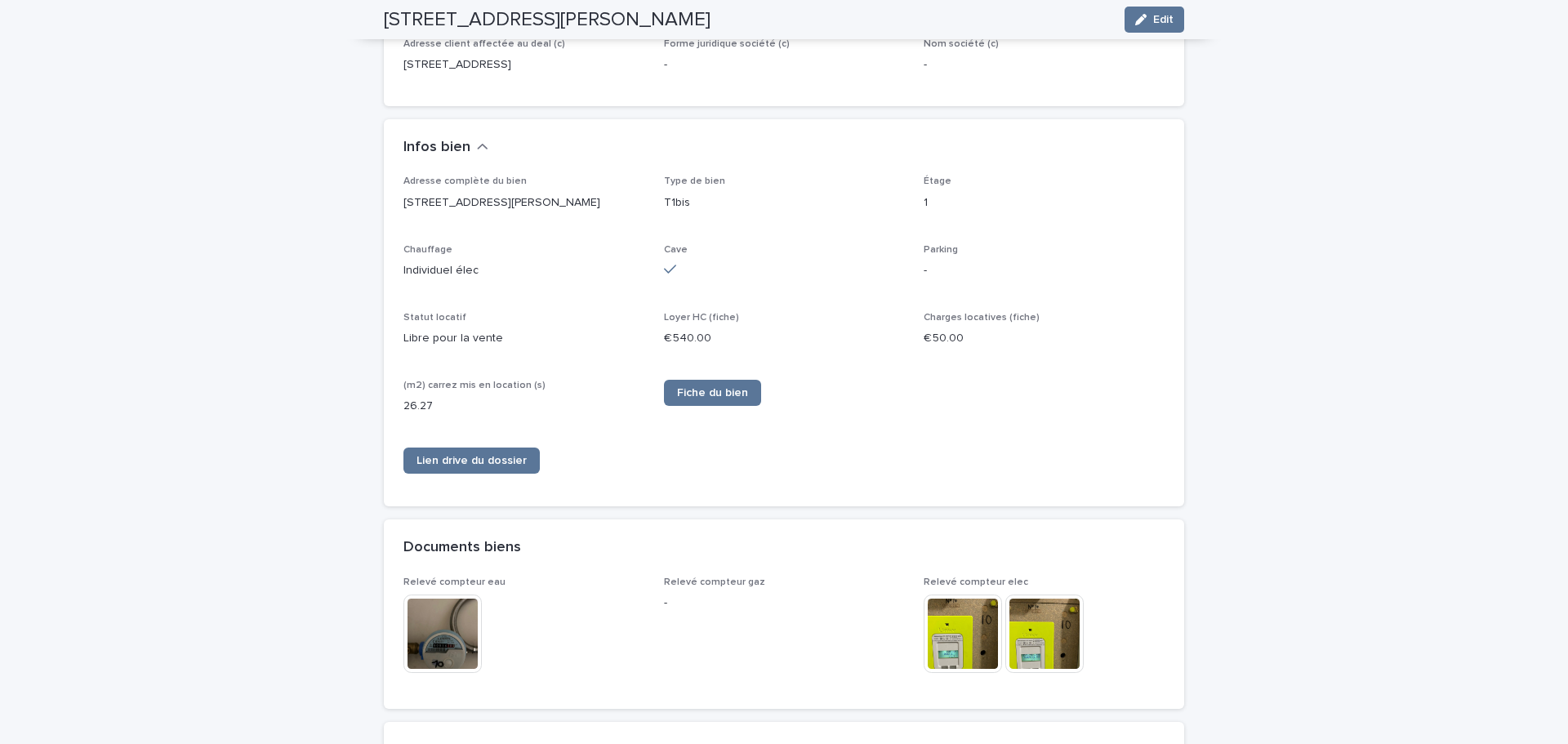
scroll to position [990, 0]
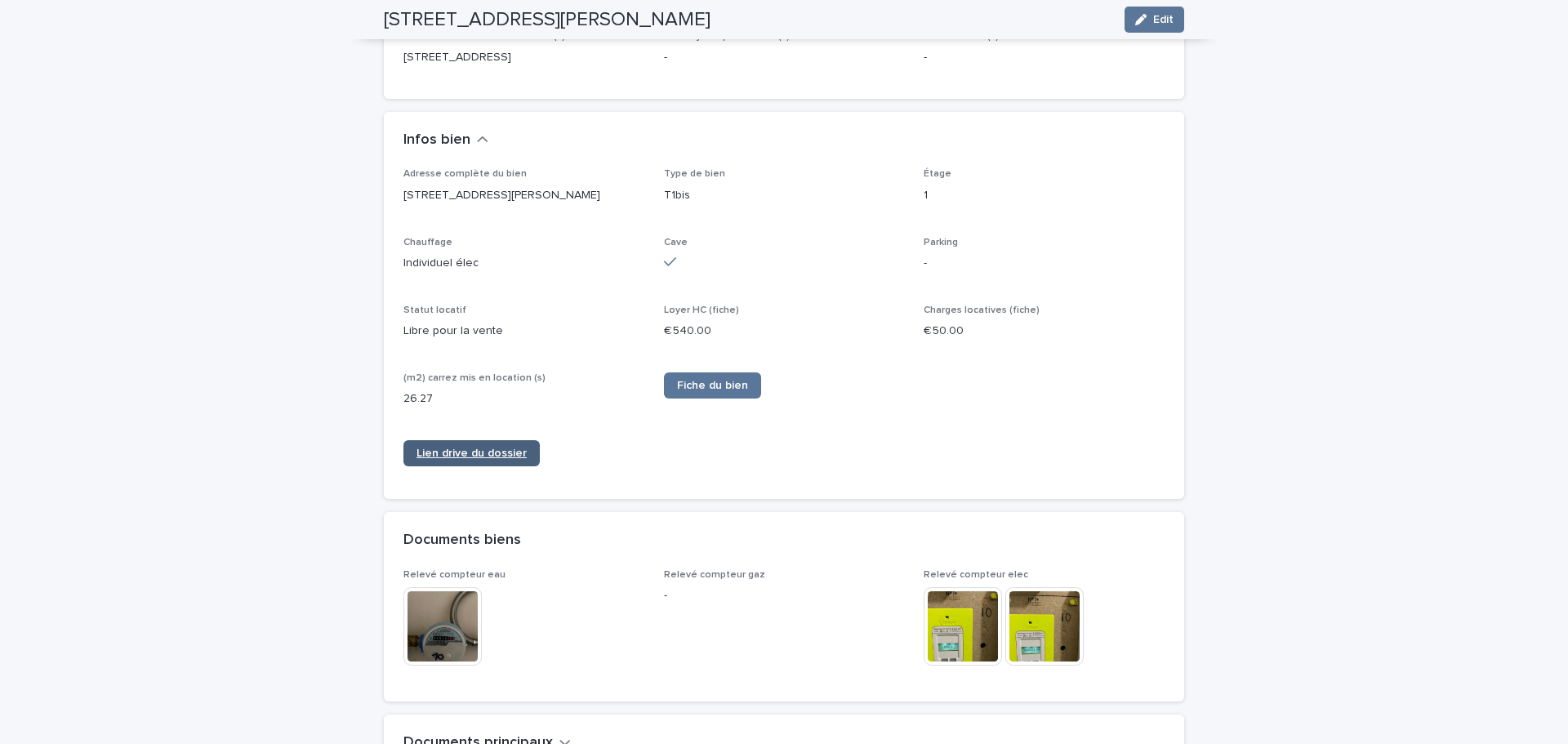
click at [483, 447] on span "Lien drive du dossier" at bounding box center [471, 452] width 110 height 11
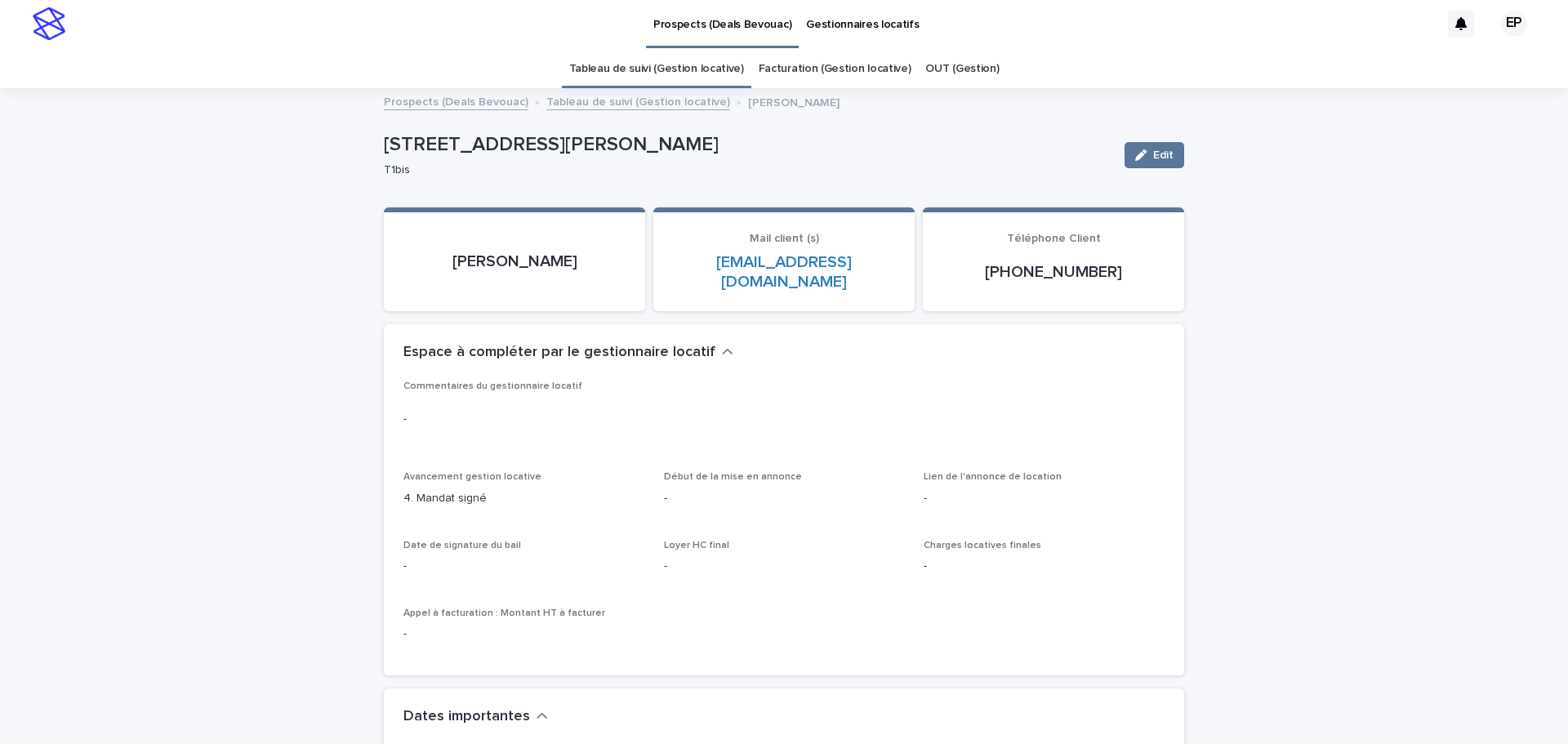
scroll to position [0, 0]
click at [571, 99] on link "Tableau de suivi (Gestion locative)" at bounding box center [639, 103] width 184 height 19
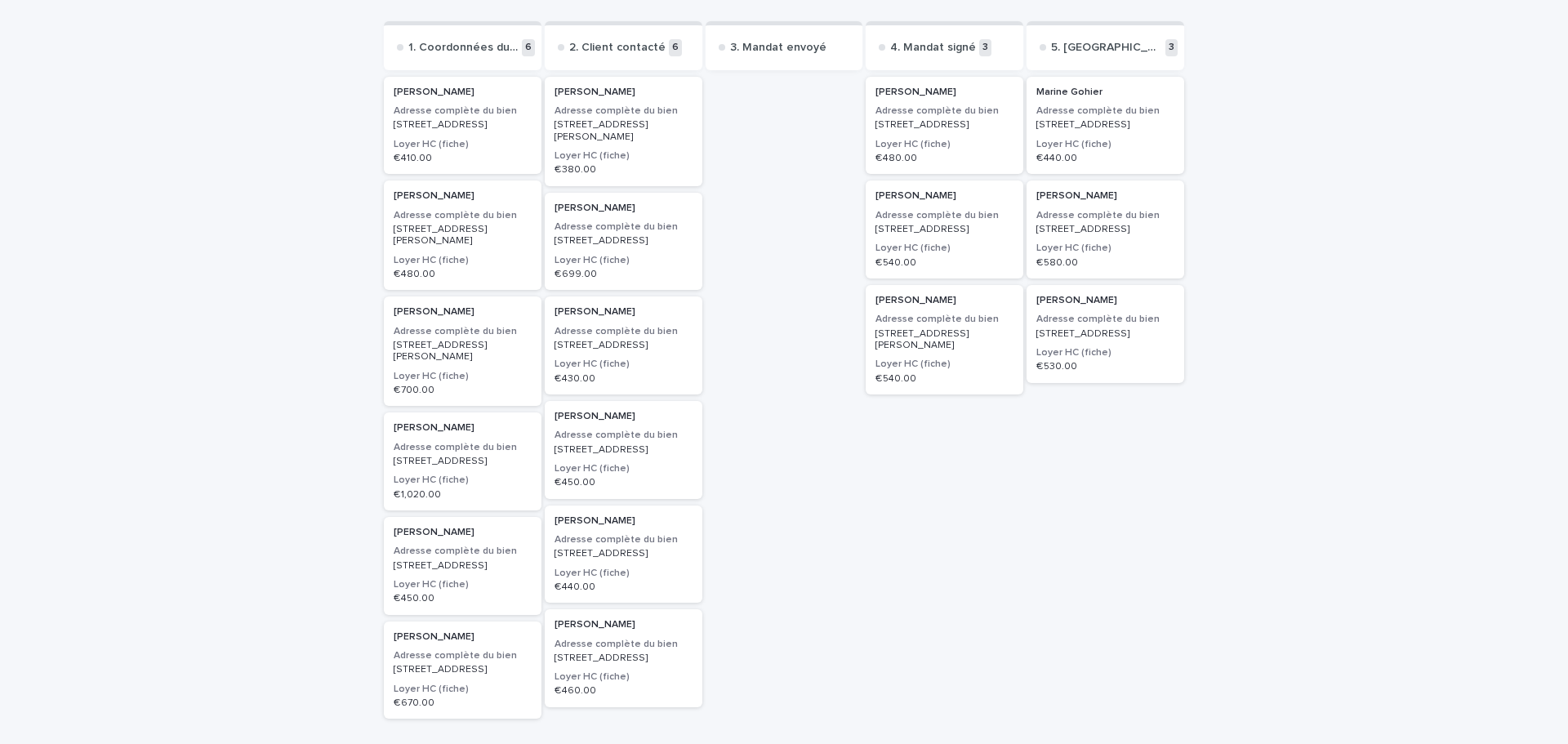
scroll to position [134, 0]
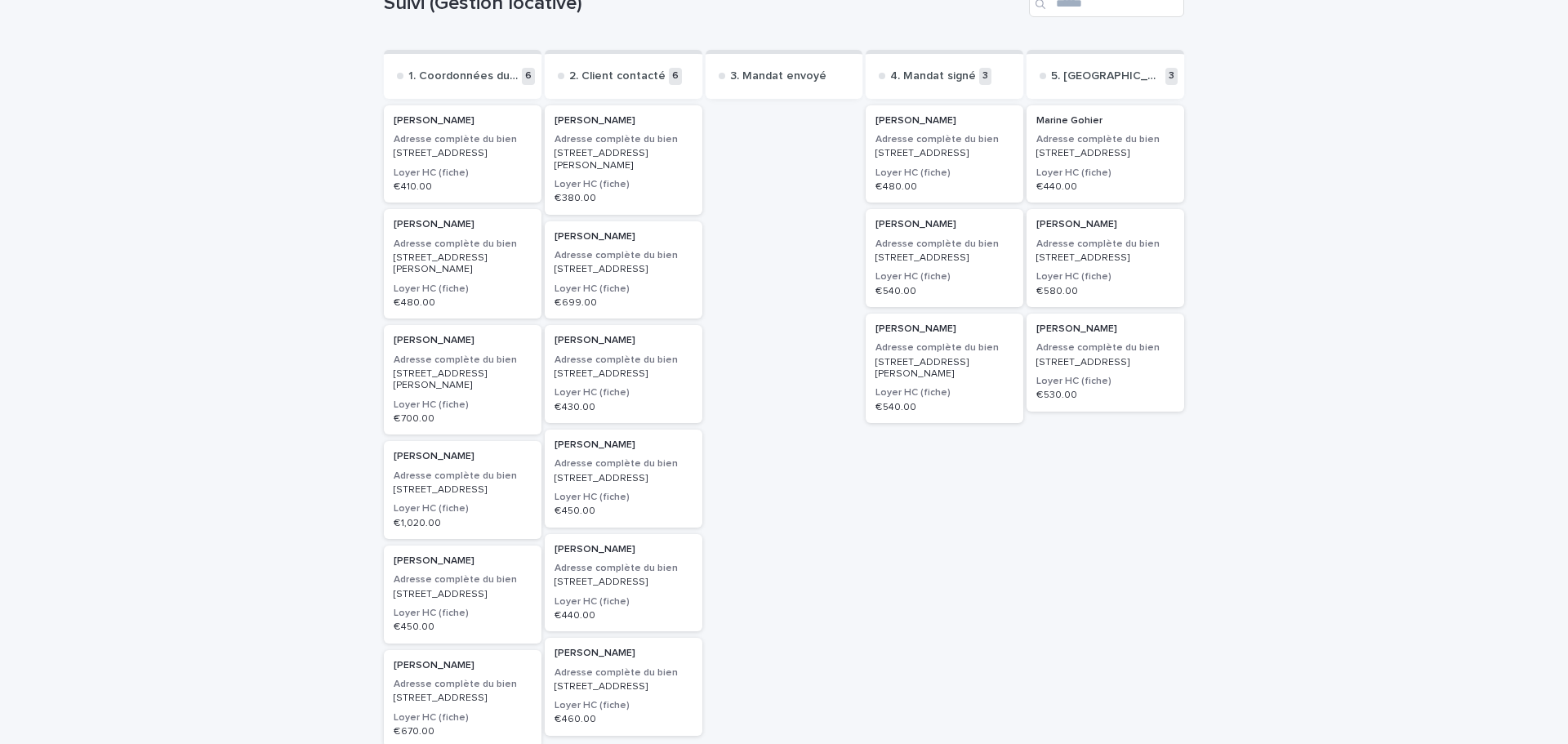
click at [577, 137] on h3 "Adresse complète du bien" at bounding box center [623, 139] width 138 height 13
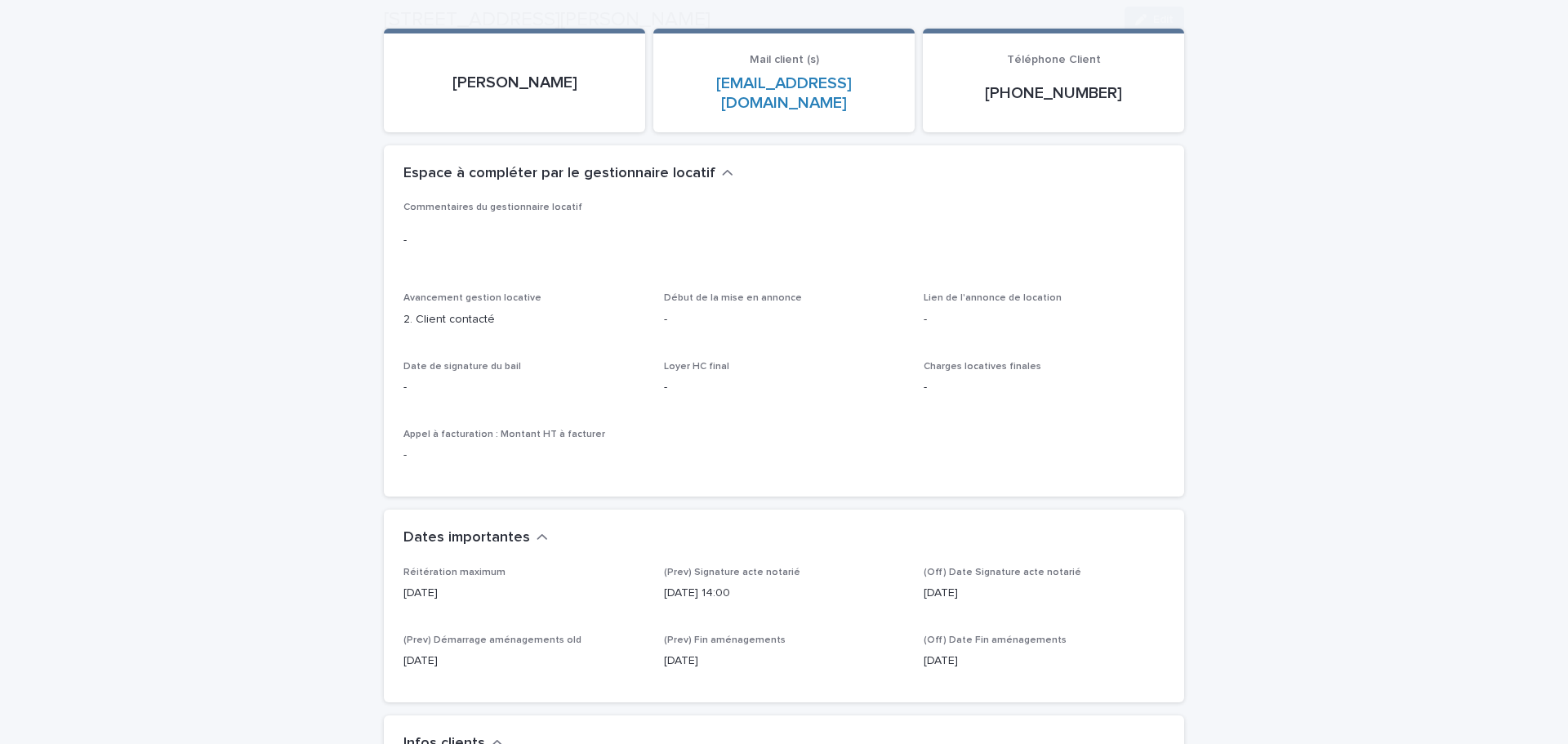
scroll to position [408, 0]
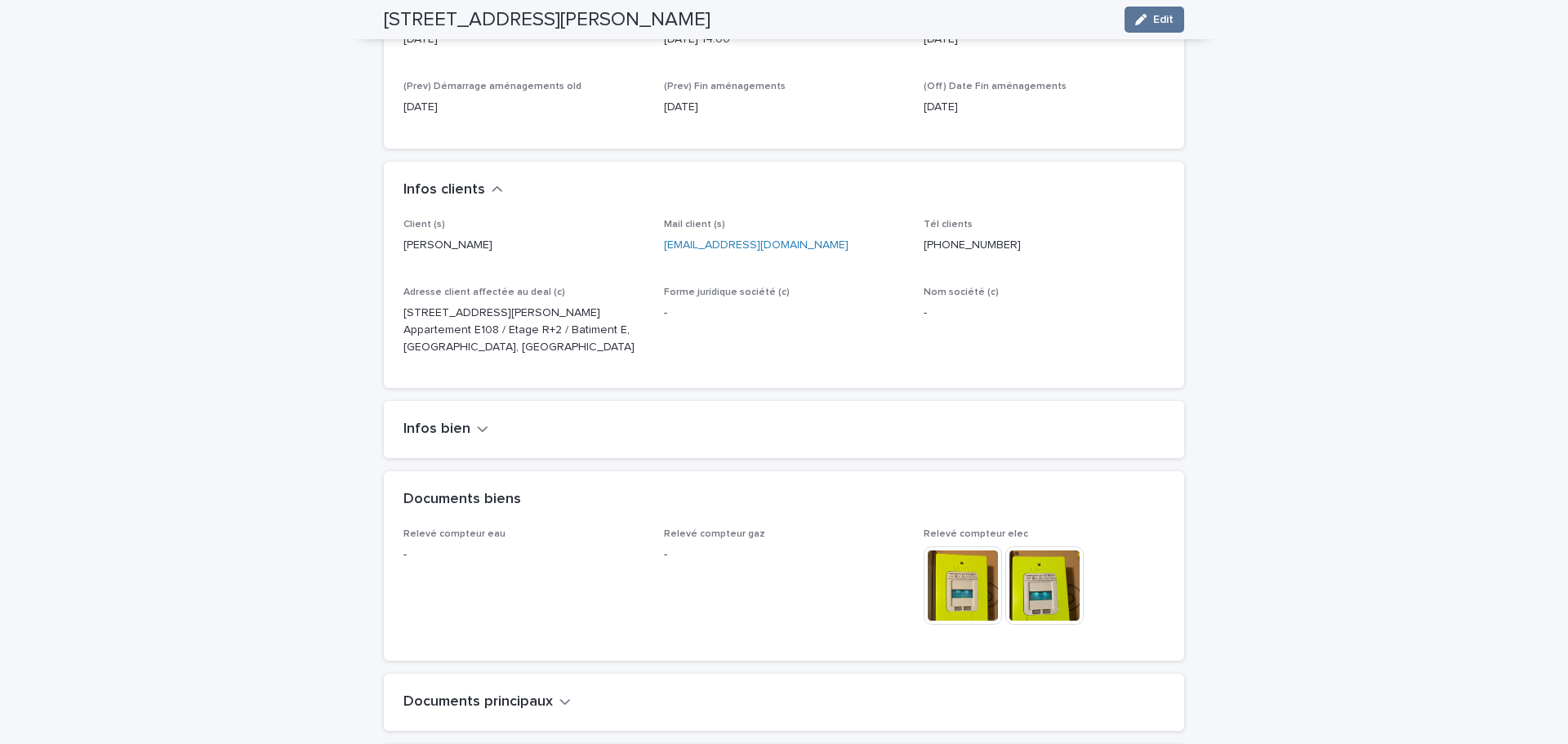
click at [433, 420] on h2 "Infos bien" at bounding box center [437, 429] width 67 height 18
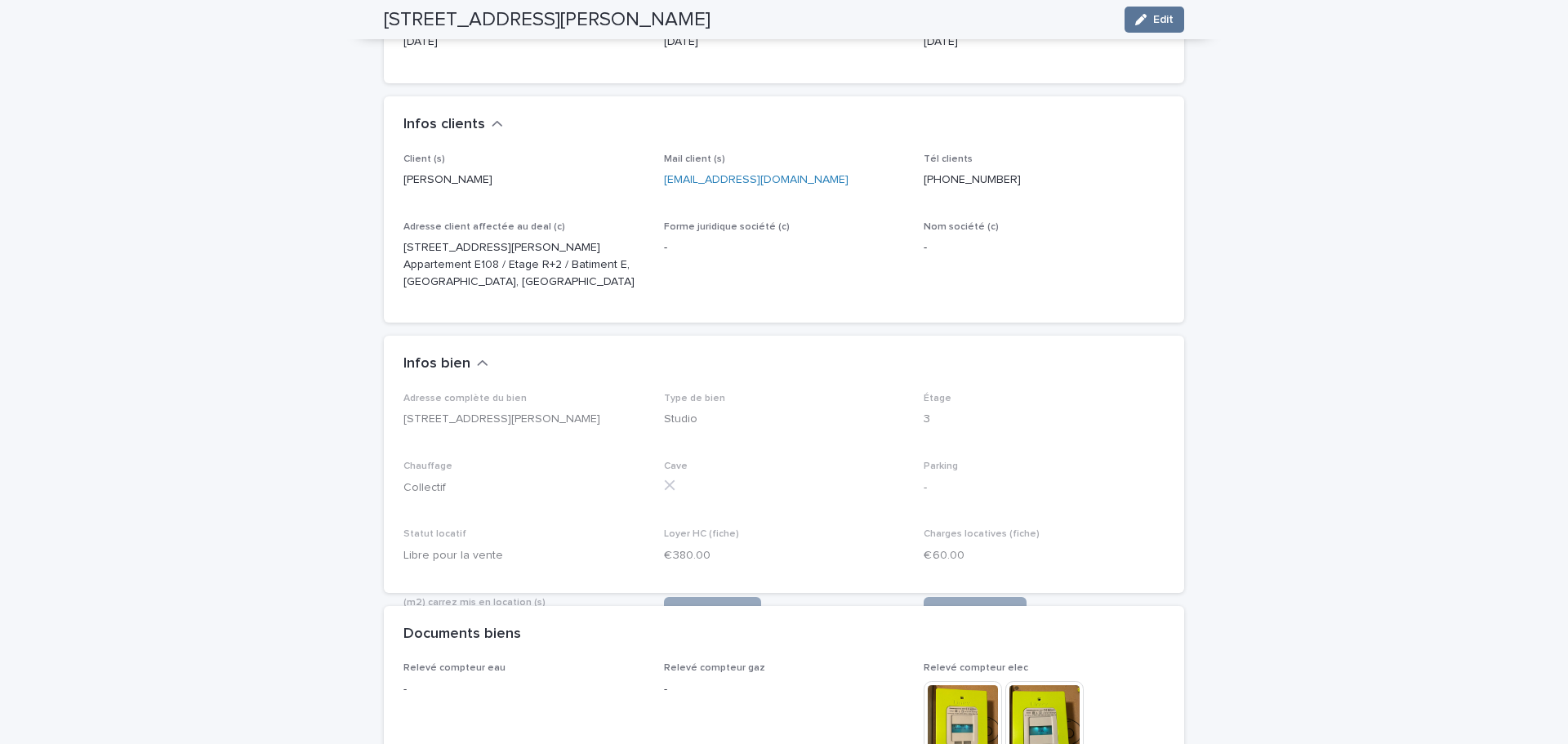
scroll to position [900, 0]
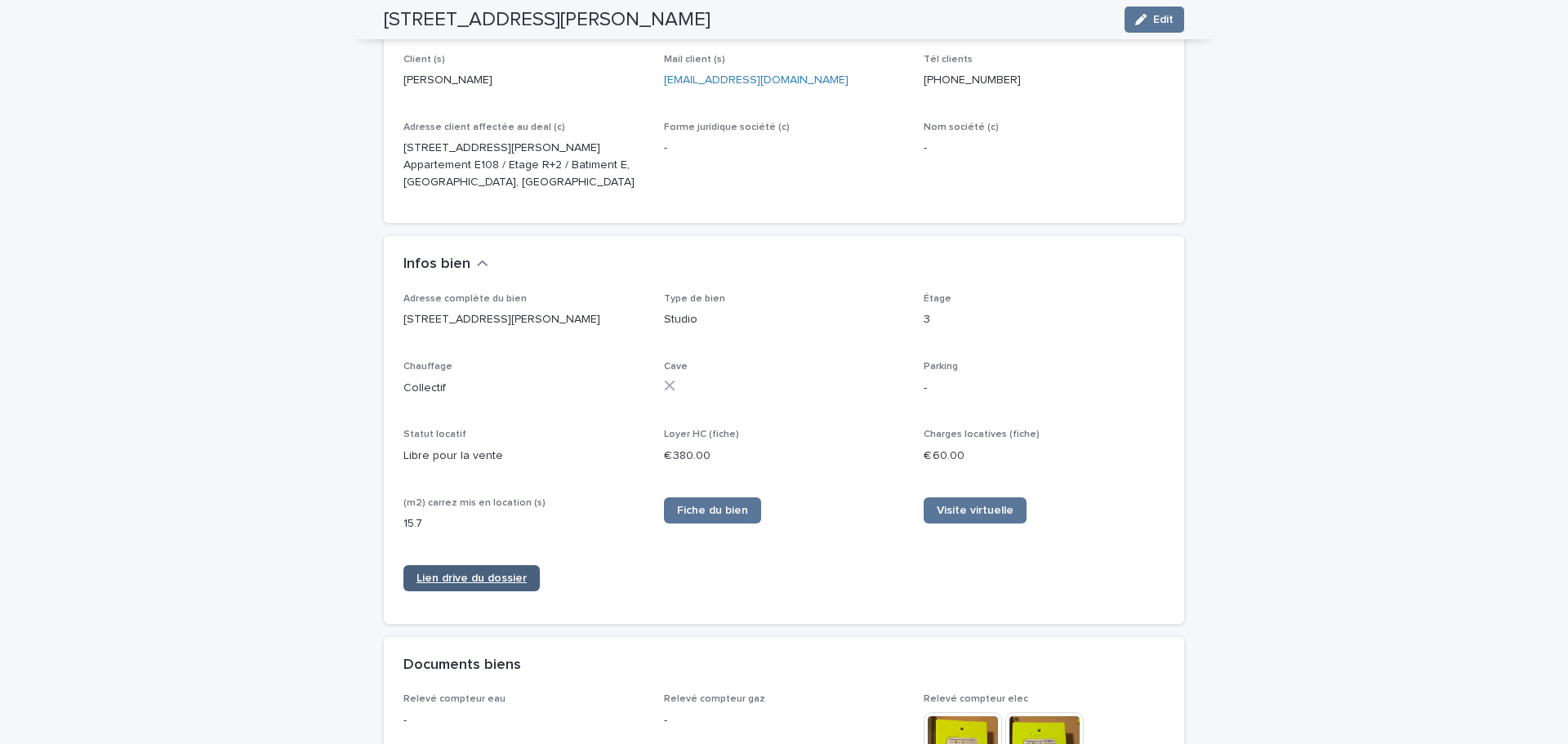
click at [465, 572] on span "Lien drive du dossier" at bounding box center [471, 578] width 110 height 11
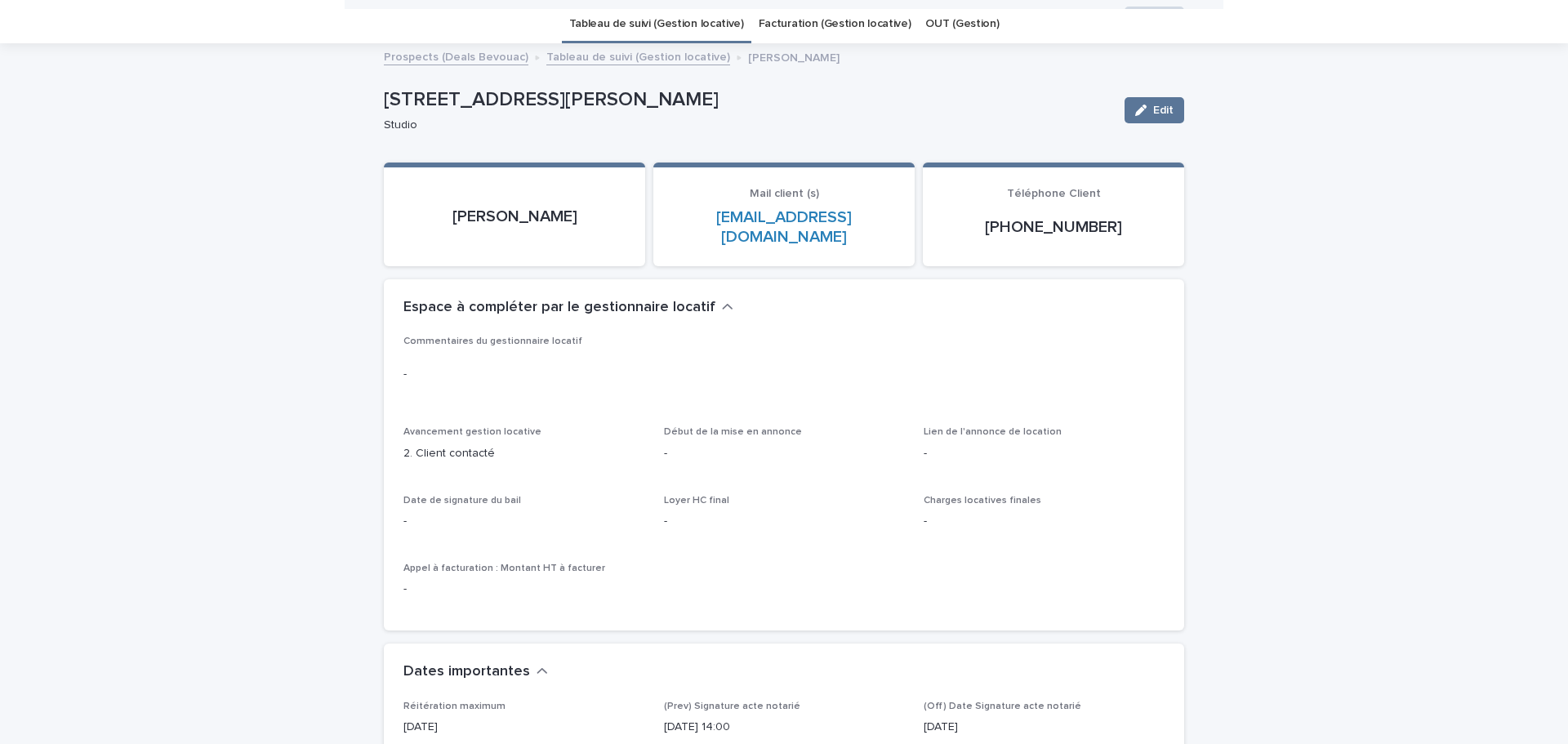
scroll to position [0, 0]
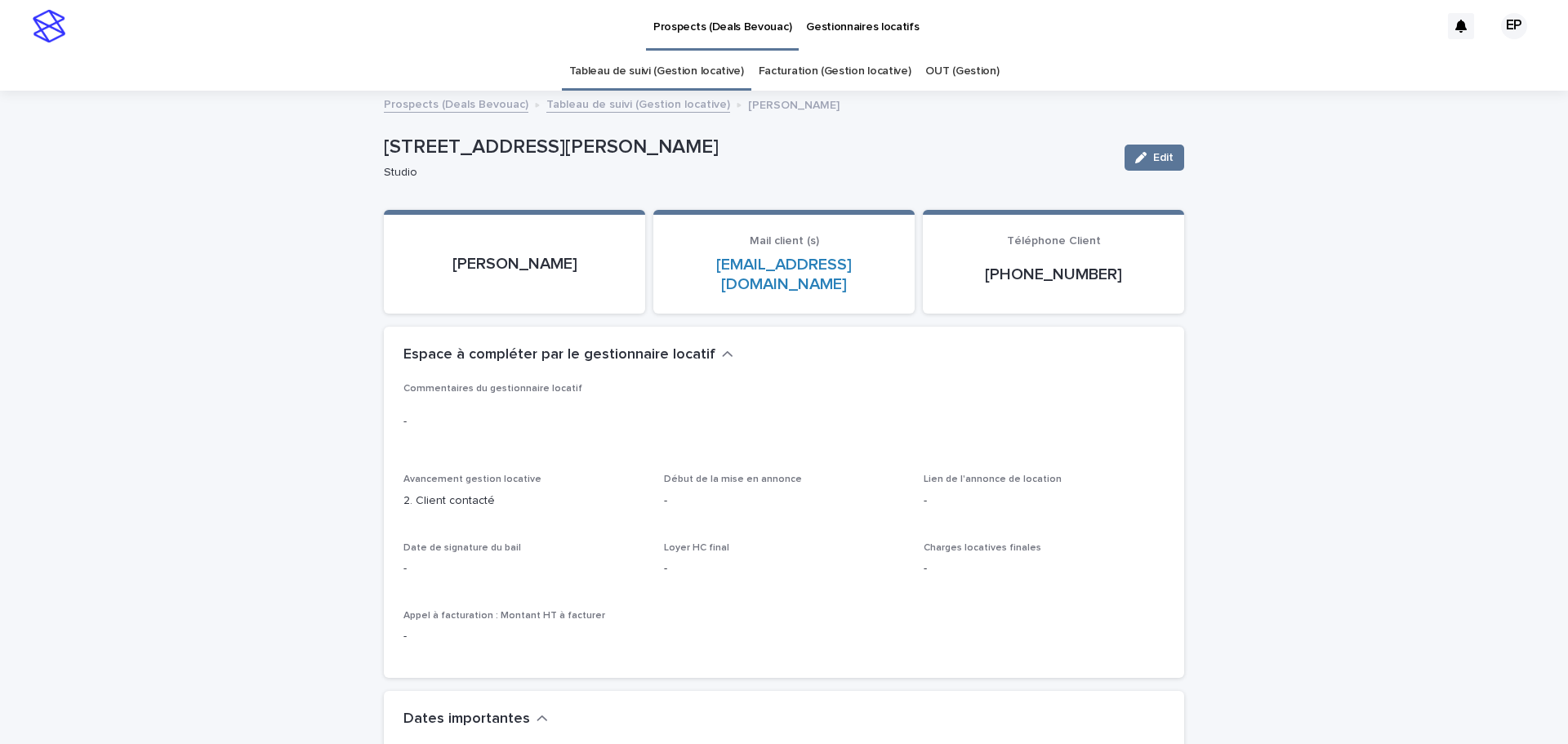
click at [443, 110] on link "Prospects (Deals Bevouac)" at bounding box center [456, 103] width 144 height 19
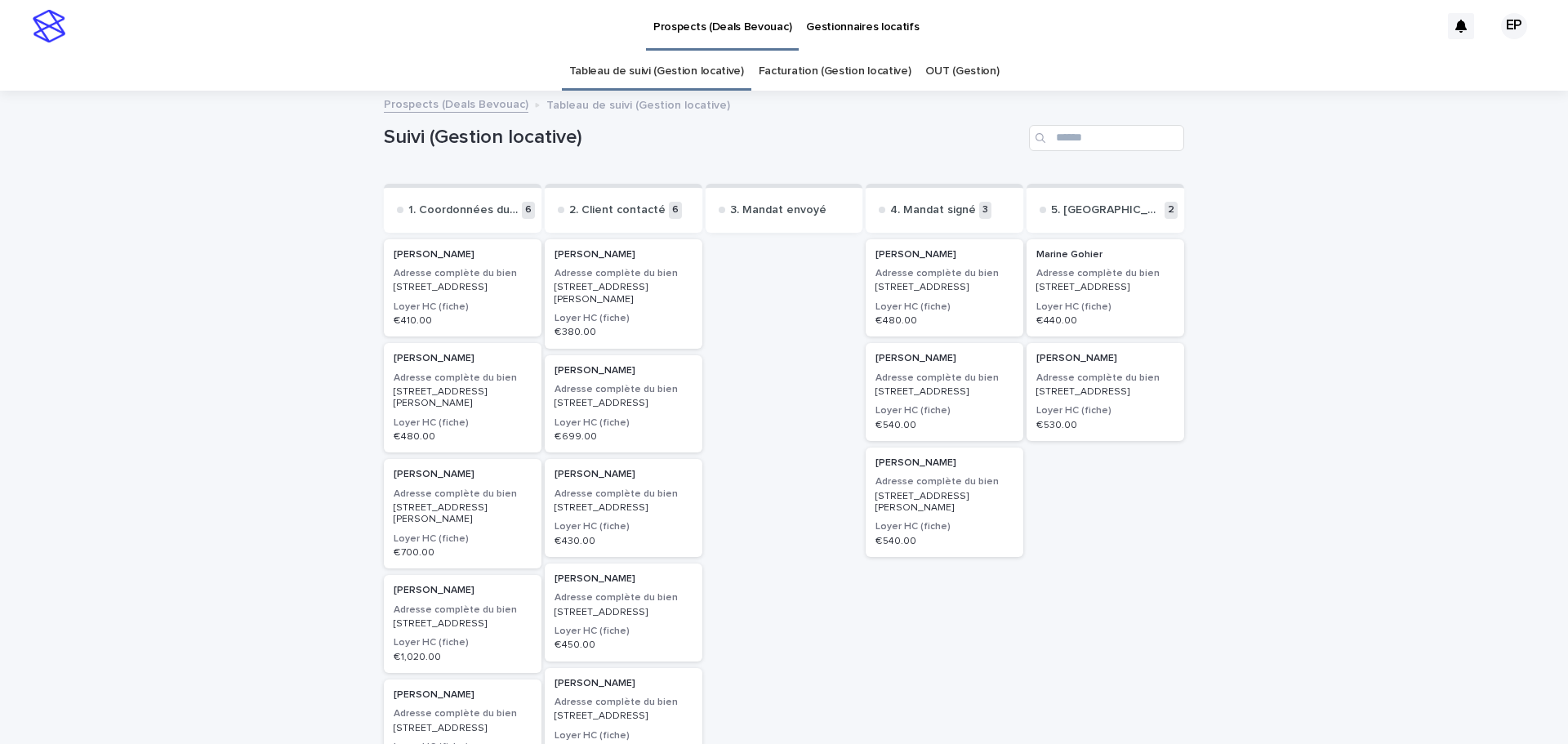
click at [923, 513] on p "[STREET_ADDRESS][PERSON_NAME]" at bounding box center [944, 503] width 138 height 24
